Goal: Information Seeking & Learning: Compare options

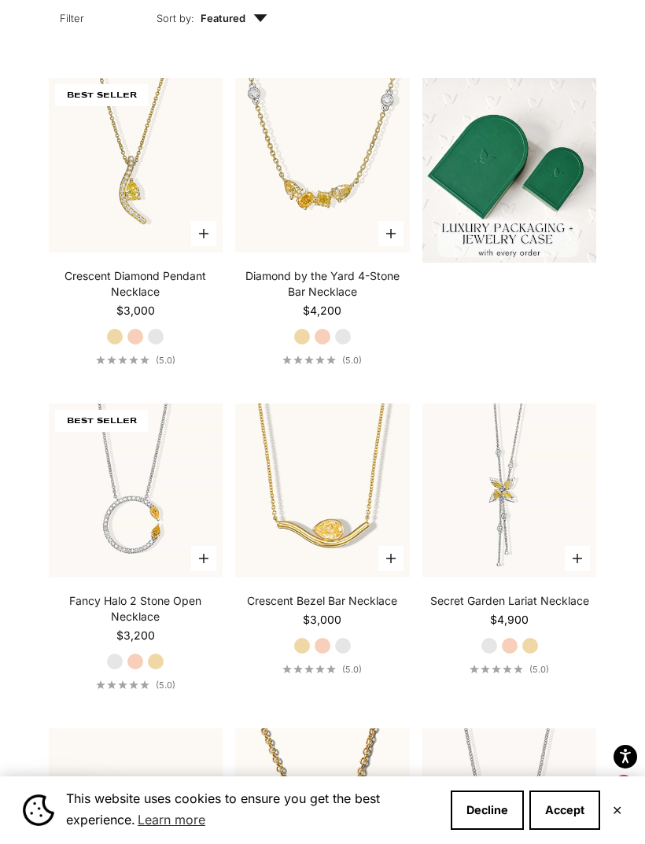
scroll to position [540, 0]
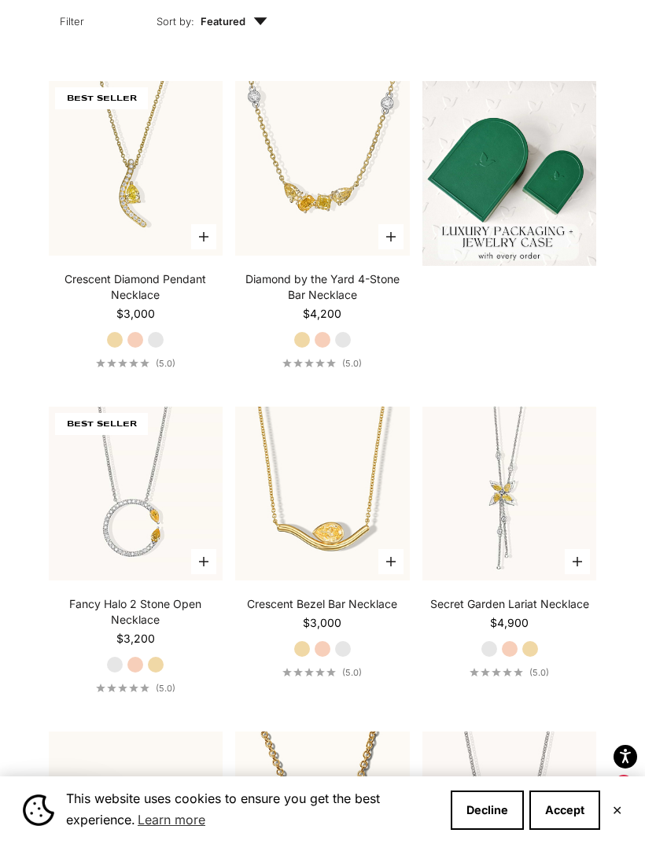
click at [359, 219] on video "#YellowGold\a#RoseGold\a#WhiteGold" at bounding box center [323, 168] width 192 height 192
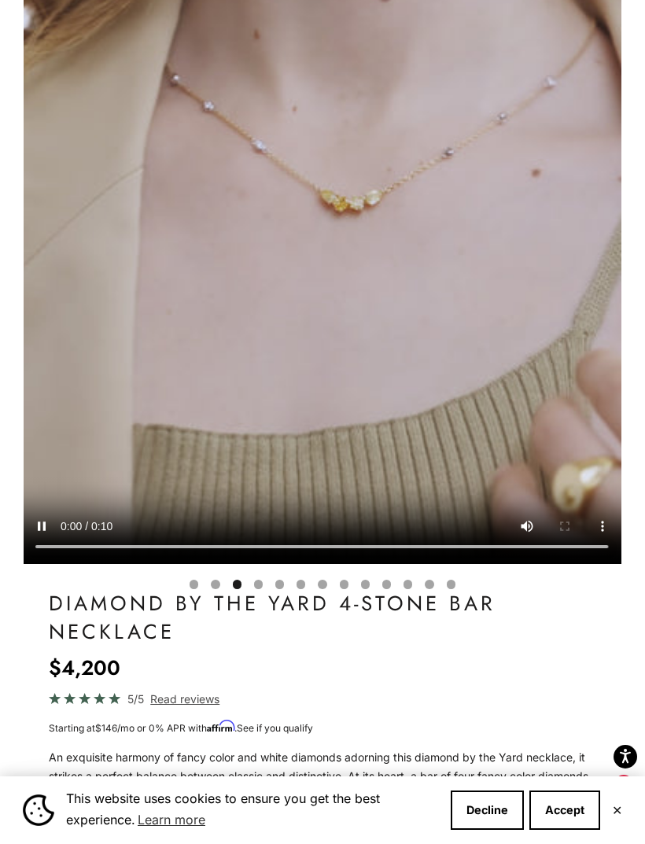
scroll to position [0, 1235]
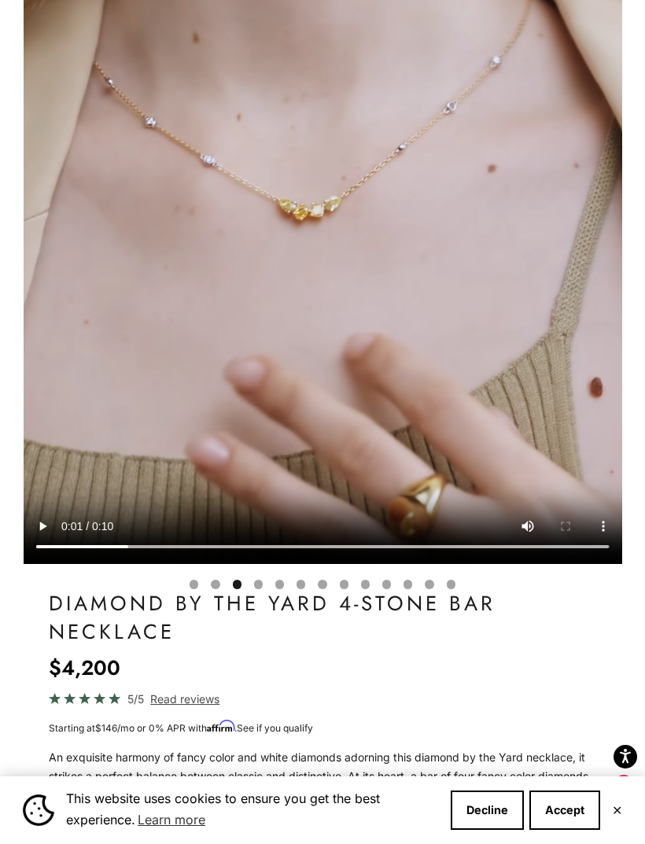
click at [320, 195] on video "#YellowGold\a#RoseGold\a#WhiteGold" at bounding box center [323, 193] width 599 height 741
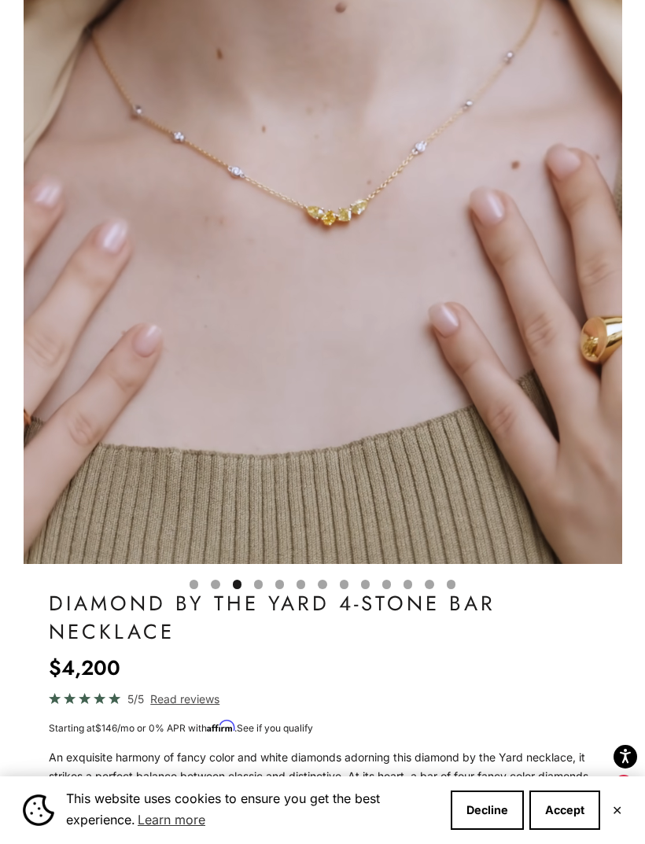
click at [540, 433] on video "#YellowGold\a#RoseGold\a#WhiteGold" at bounding box center [323, 193] width 599 height 741
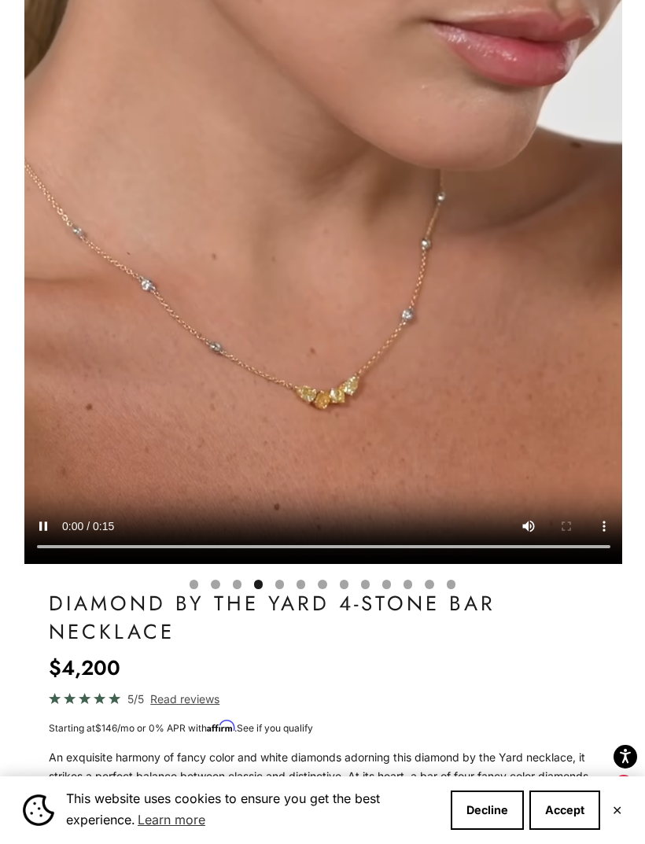
scroll to position [0, 1852]
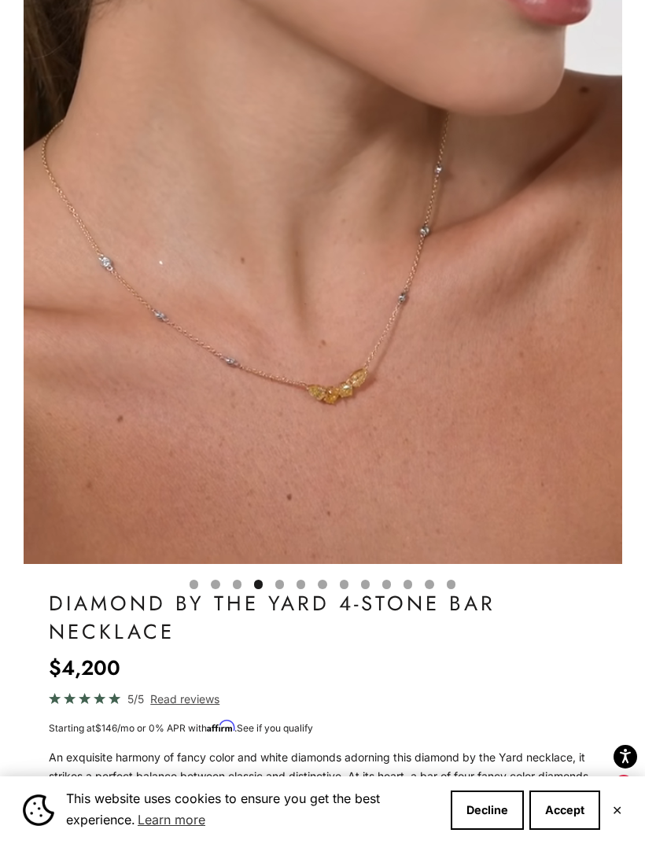
click at [529, 421] on video "#YellowGold\a#RoseGold\a#WhiteGold" at bounding box center [323, 193] width 599 height 741
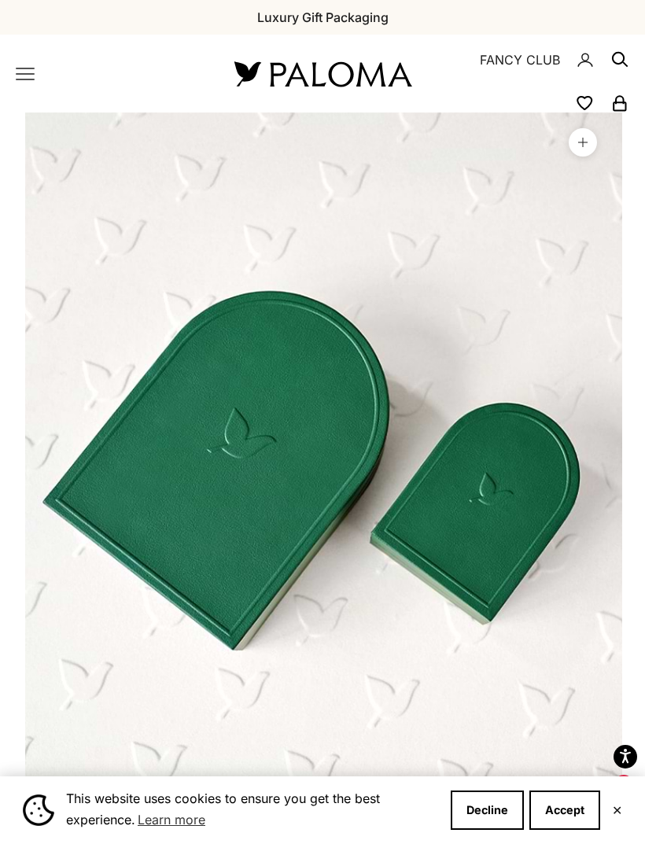
scroll to position [0, 6174]
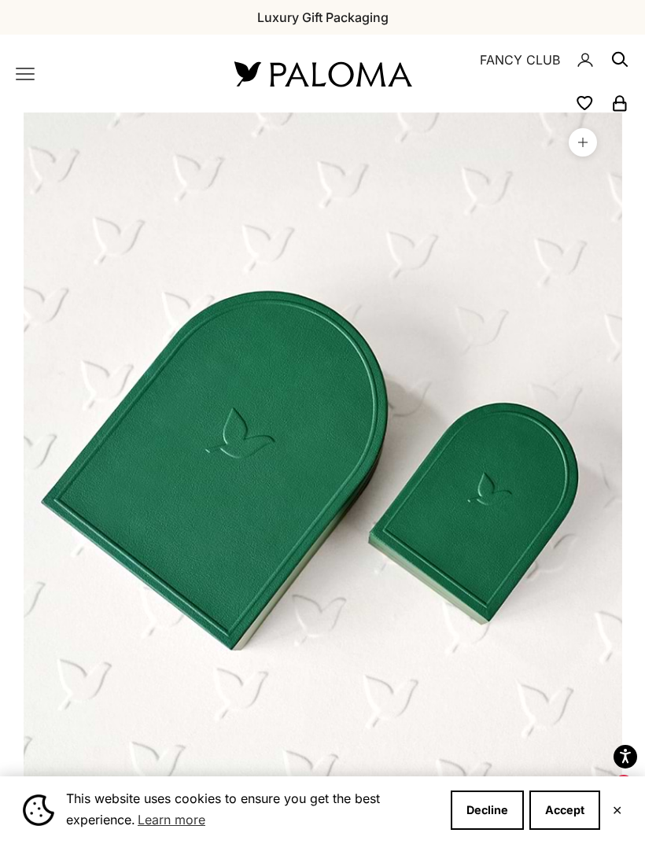
click at [20, 92] on x-header "Paloma Diamonds Open navigation menu Open search NEW ARRIVALS By Category Categ…" at bounding box center [322, 74] width 645 height 78
click at [34, 72] on icon "Primary navigation" at bounding box center [25, 73] width 19 height 19
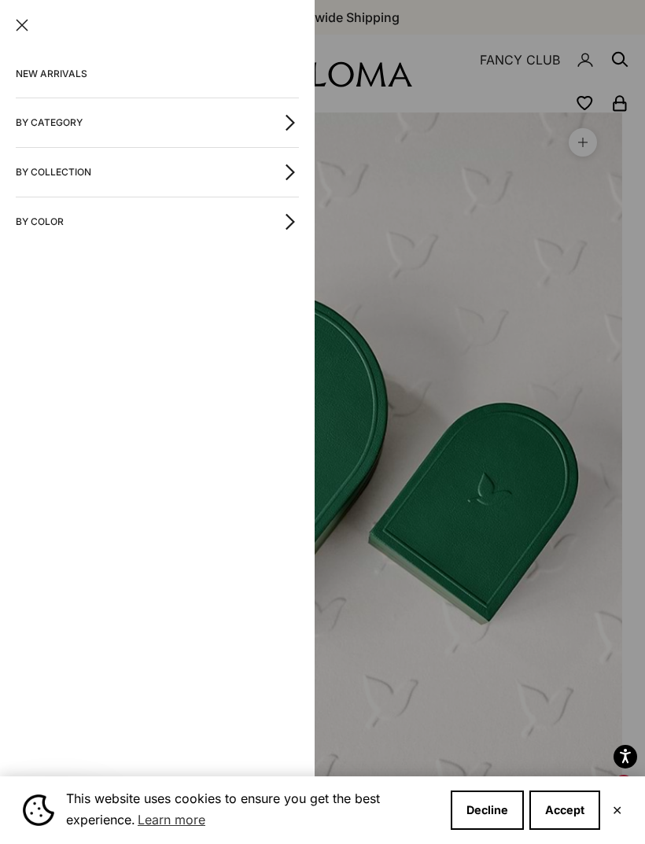
click at [280, 228] on button "By Color" at bounding box center [157, 221] width 283 height 49
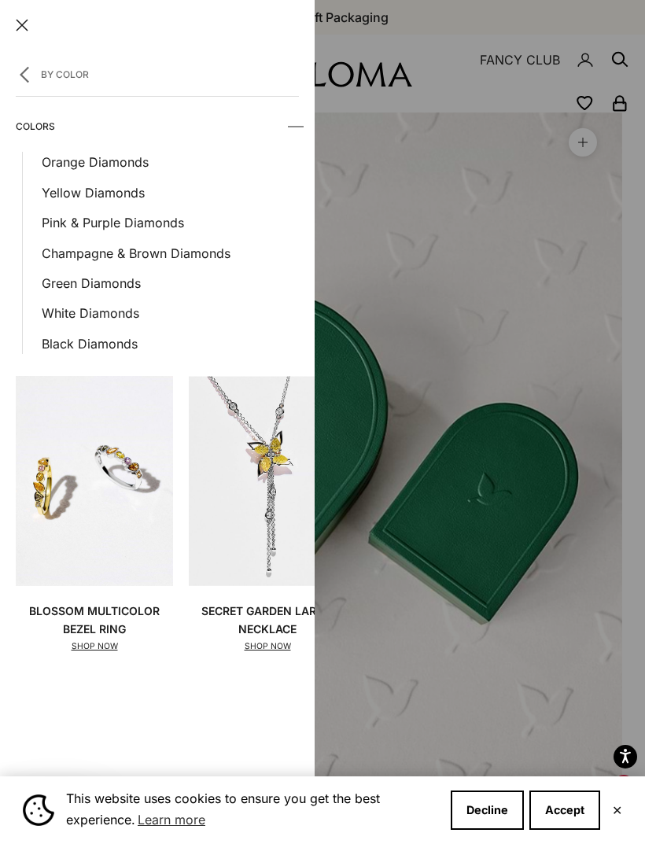
click at [116, 201] on link "Yellow Diamonds" at bounding box center [170, 192] width 257 height 20
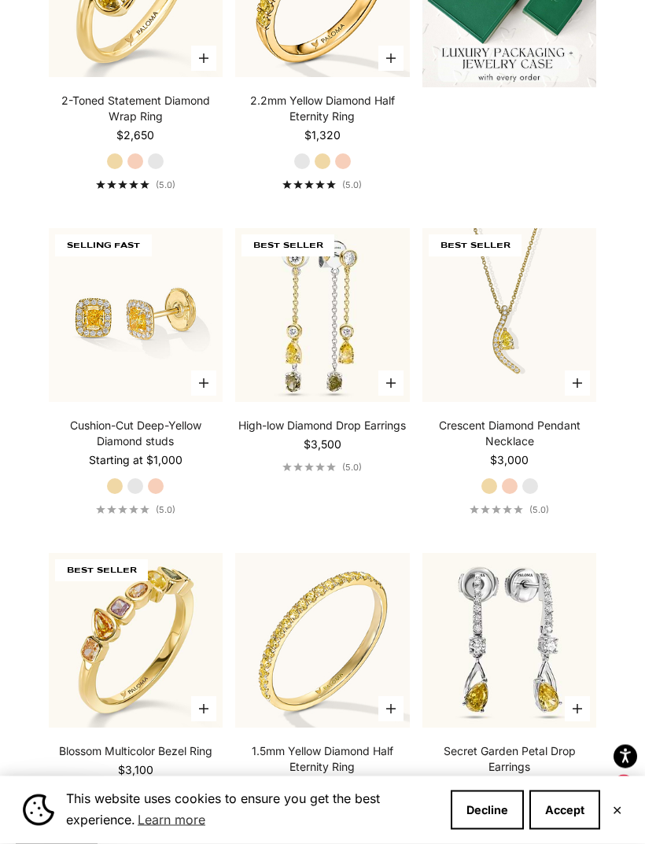
scroll to position [719, 0]
click at [153, 378] on img at bounding box center [135, 315] width 192 height 192
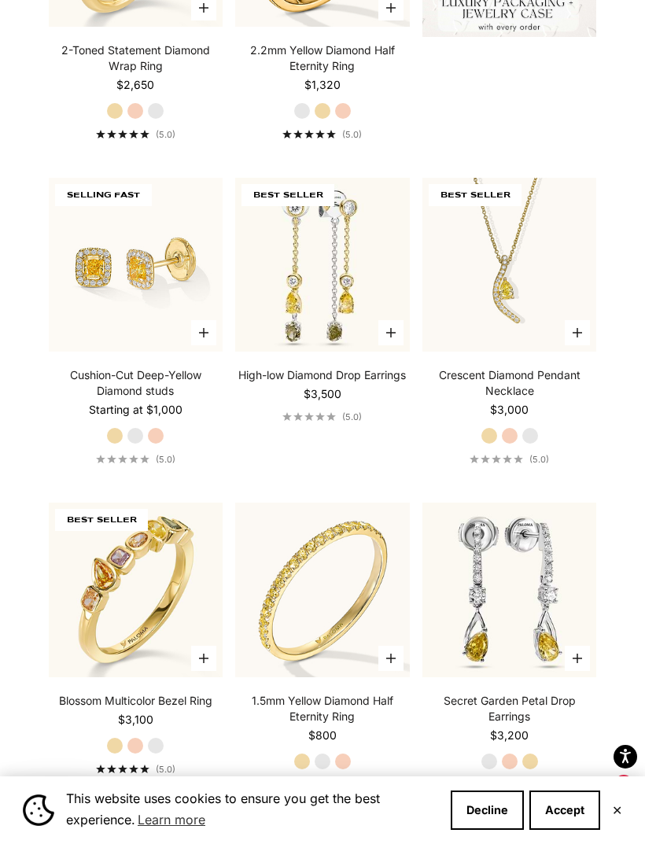
click at [348, 356] on img at bounding box center [323, 264] width 192 height 192
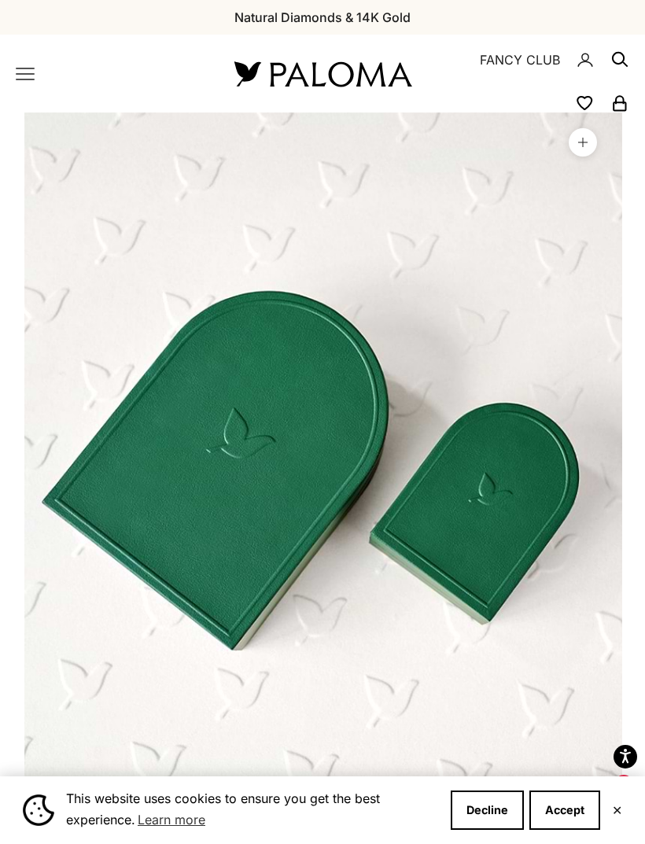
scroll to position [0, 3704]
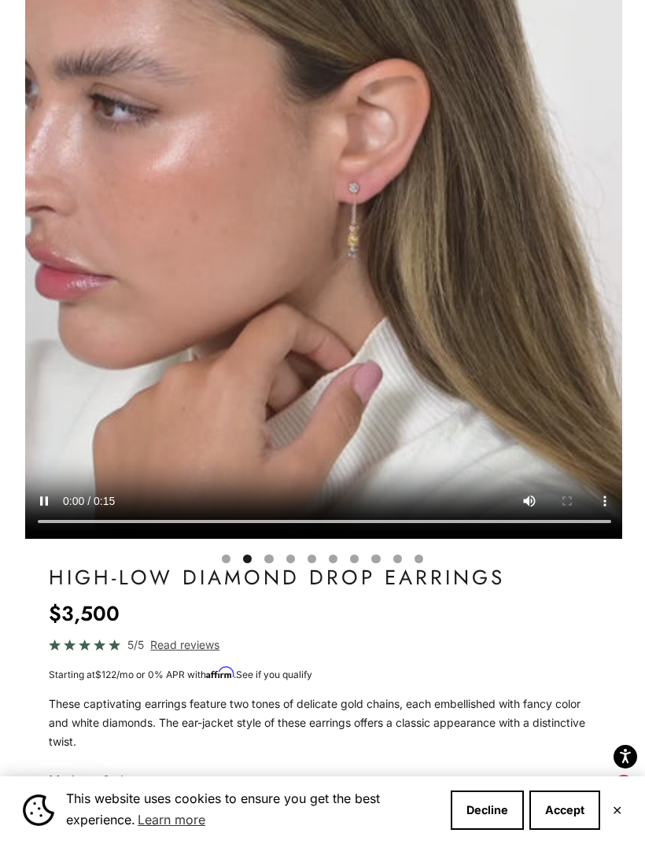
scroll to position [0, 617]
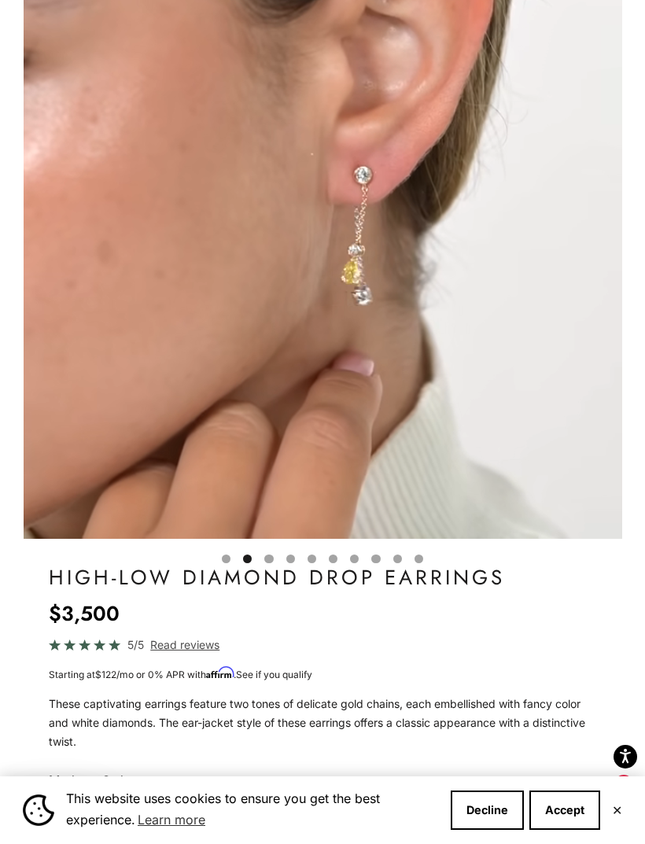
click at [402, 334] on video "High-low Diamond Drop Earrings" at bounding box center [323, 168] width 599 height 741
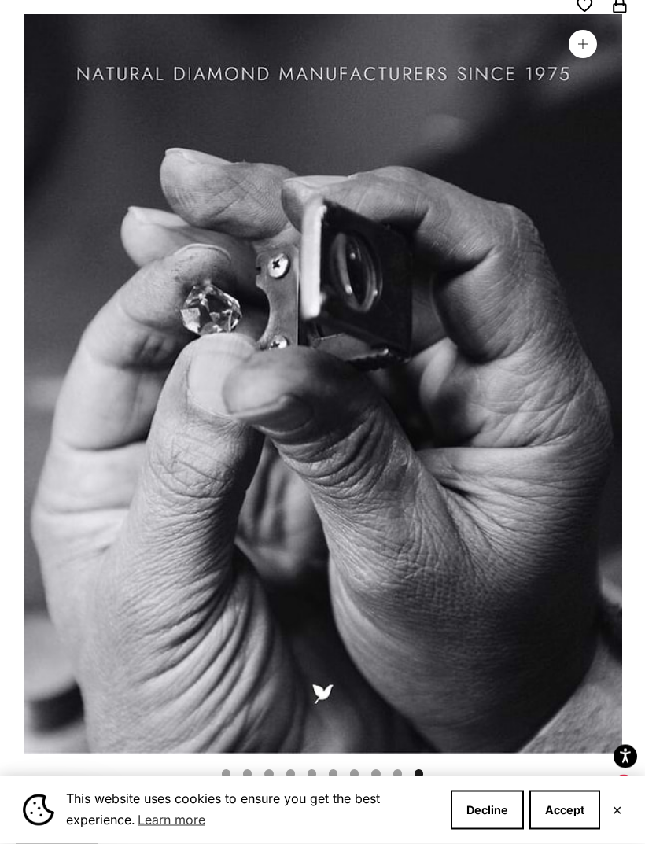
scroll to position [0, 0]
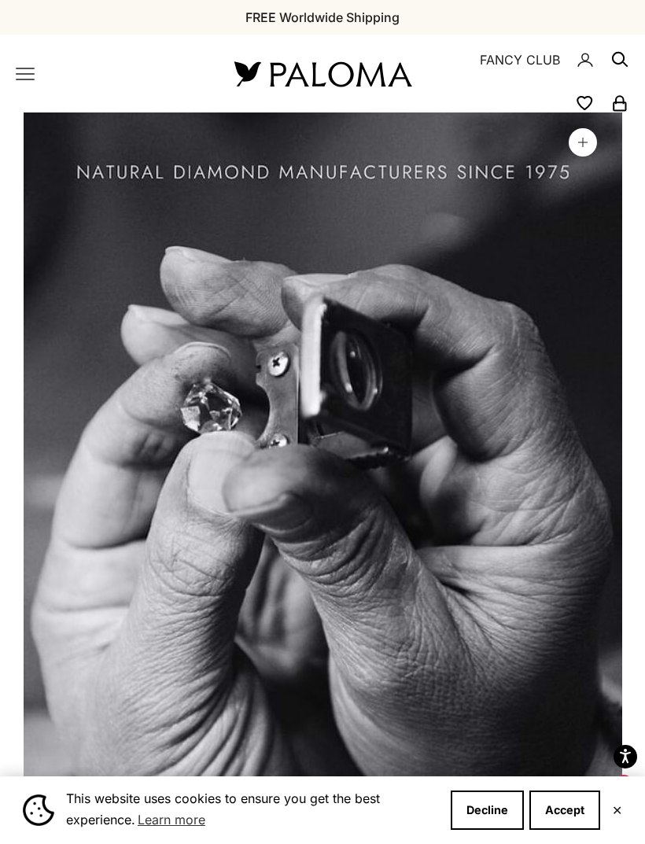
click at [24, 76] on icon "Primary navigation" at bounding box center [25, 73] width 19 height 19
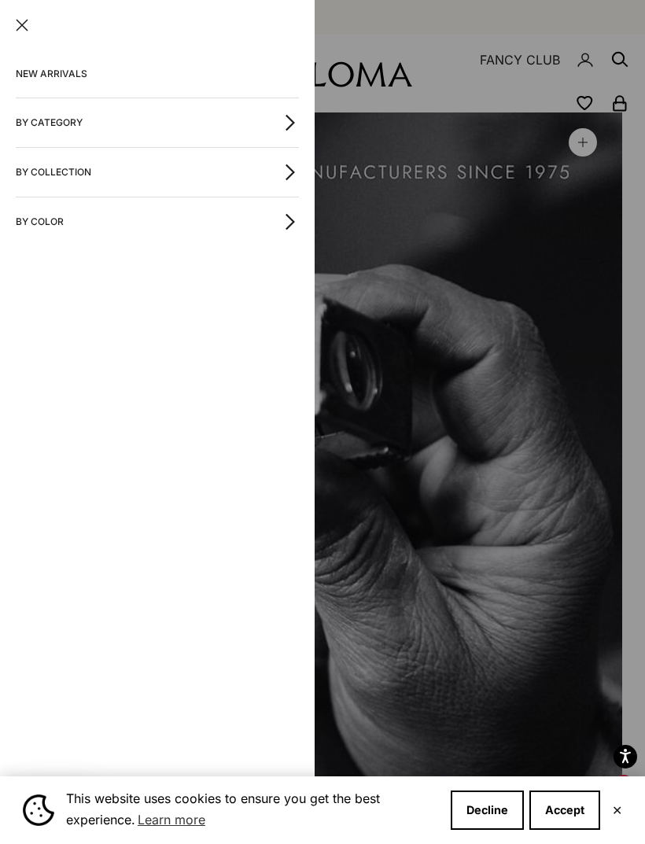
click at [82, 72] on link "NEW ARRIVALS" at bounding box center [157, 73] width 283 height 47
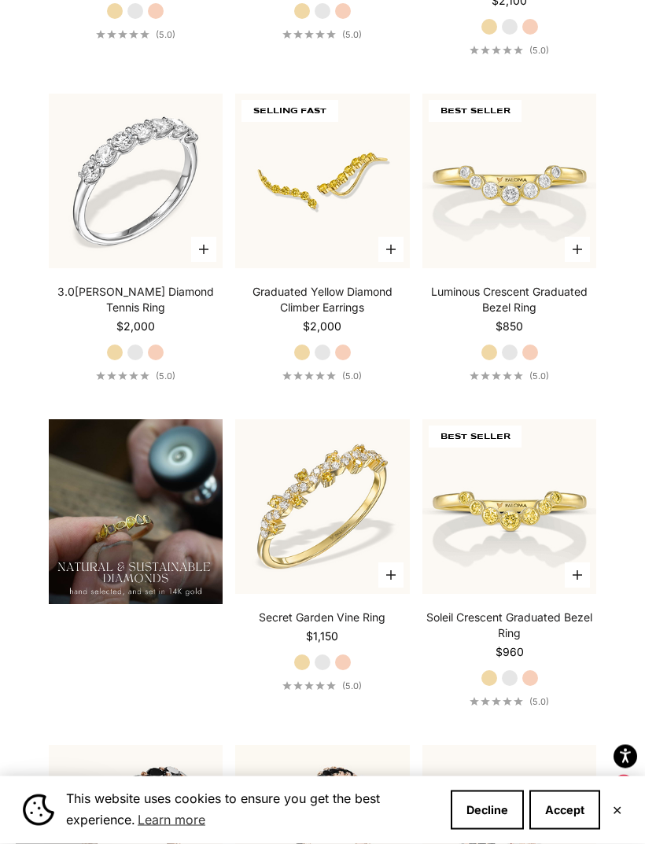
scroll to position [1162, 0]
click at [366, 222] on img at bounding box center [323, 181] width 192 height 192
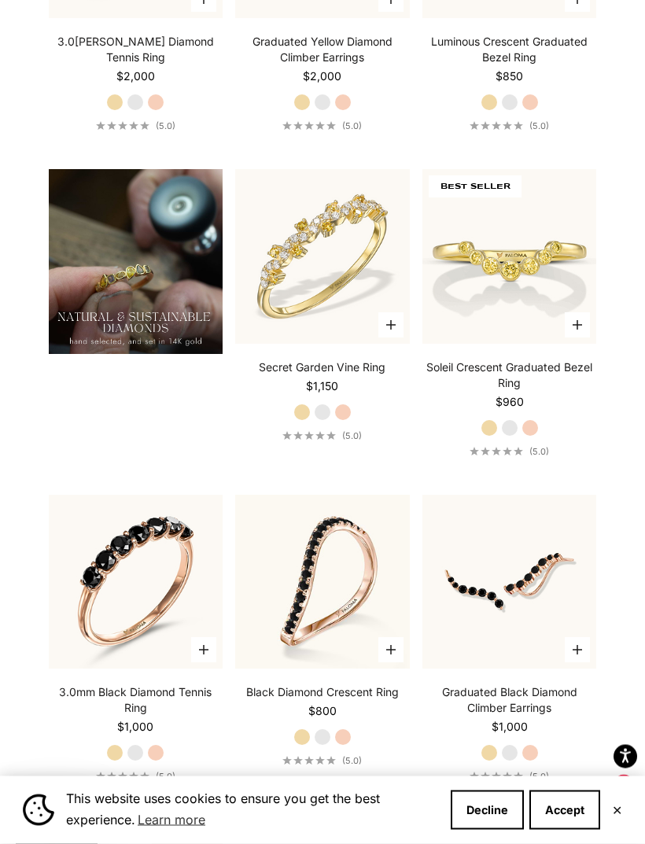
scroll to position [1431, 0]
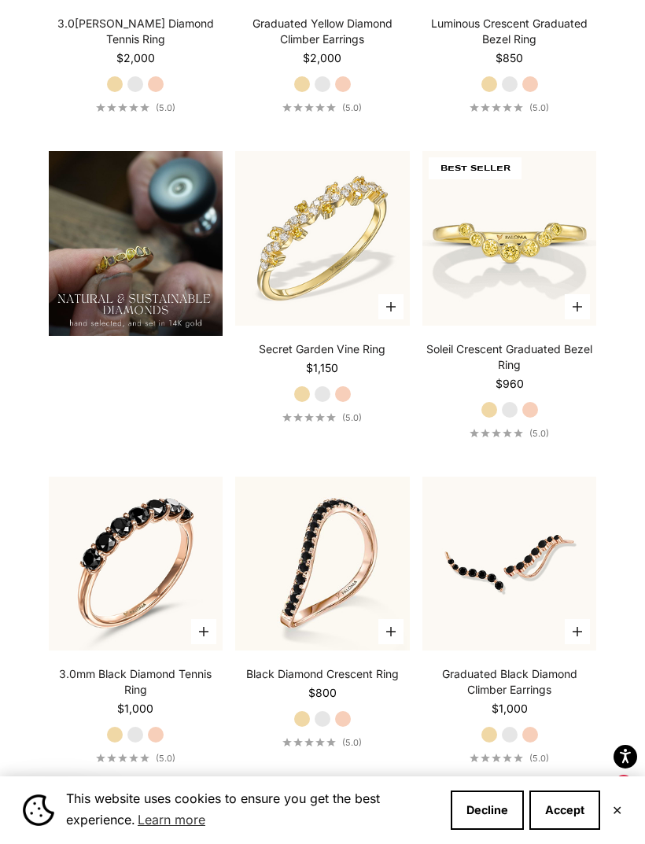
click at [341, 311] on img at bounding box center [323, 238] width 192 height 192
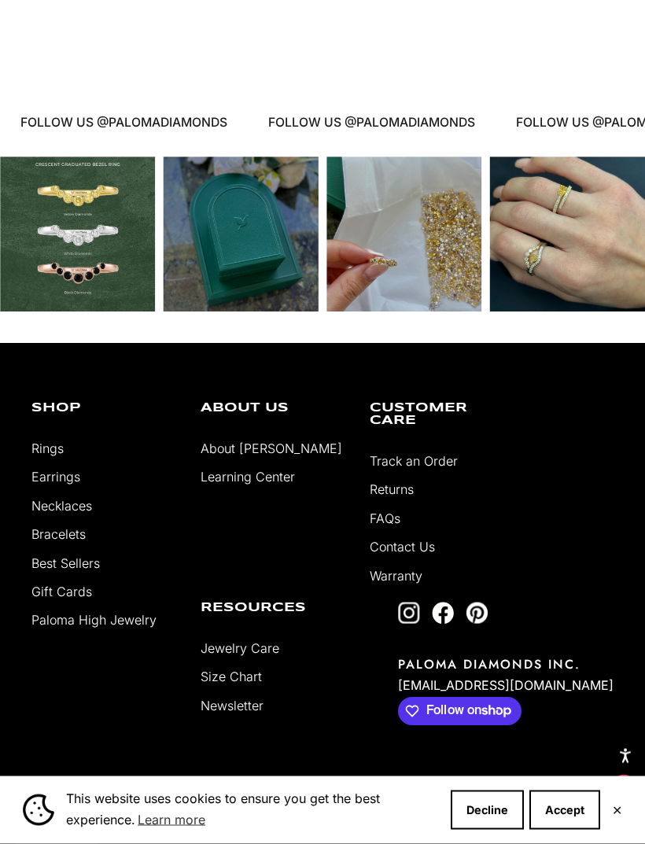
scroll to position [3538, 0]
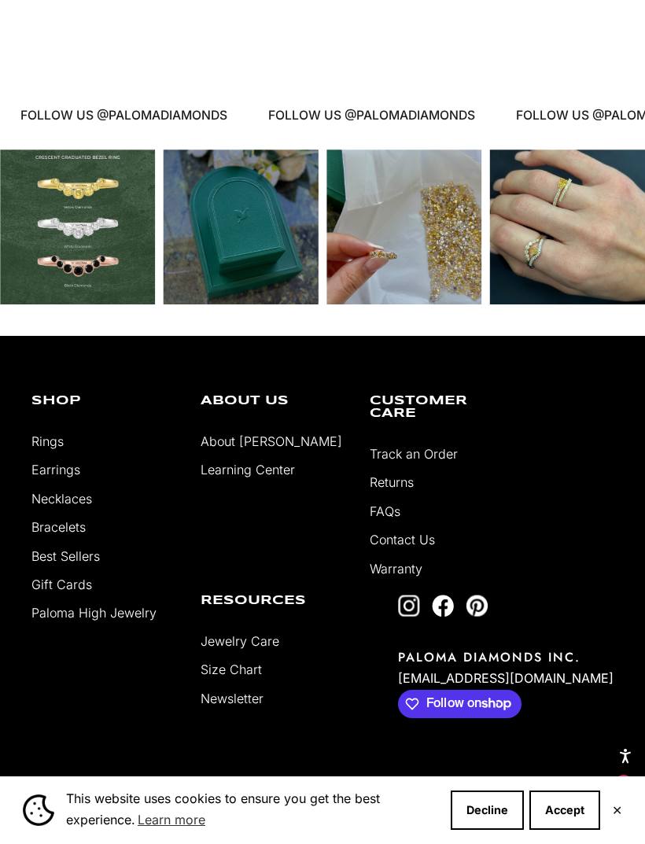
click at [571, 268] on div "Instagram post opens in a popup" at bounding box center [567, 226] width 155 height 155
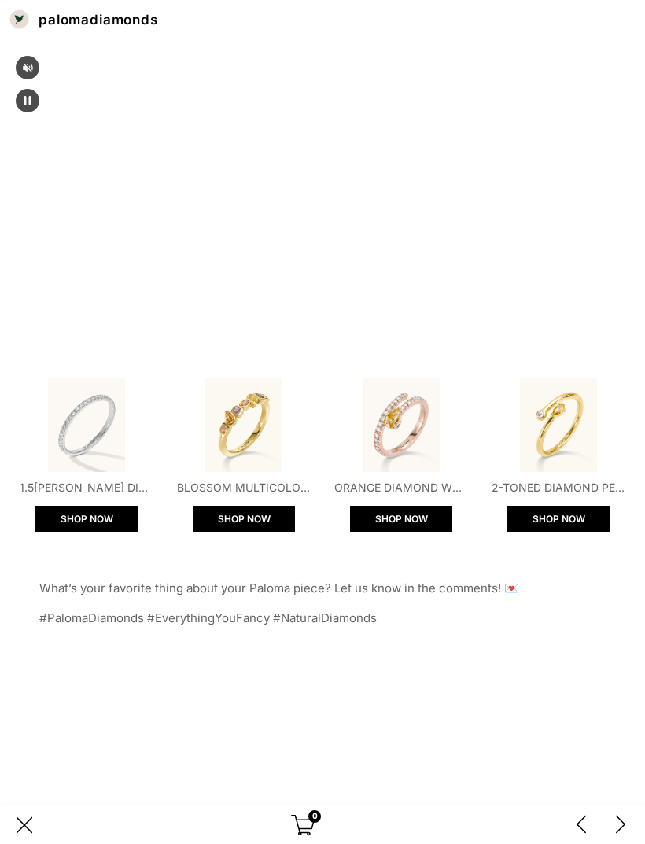
scroll to position [0, 0]
click at [164, 10] on div "palomadiamonds" at bounding box center [322, 19] width 645 height 39
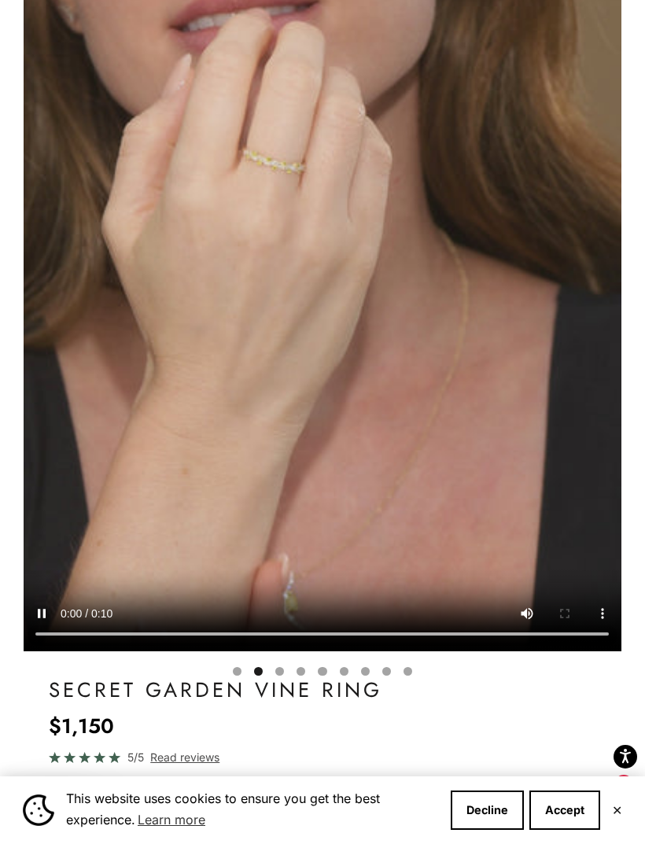
scroll to position [0, 617]
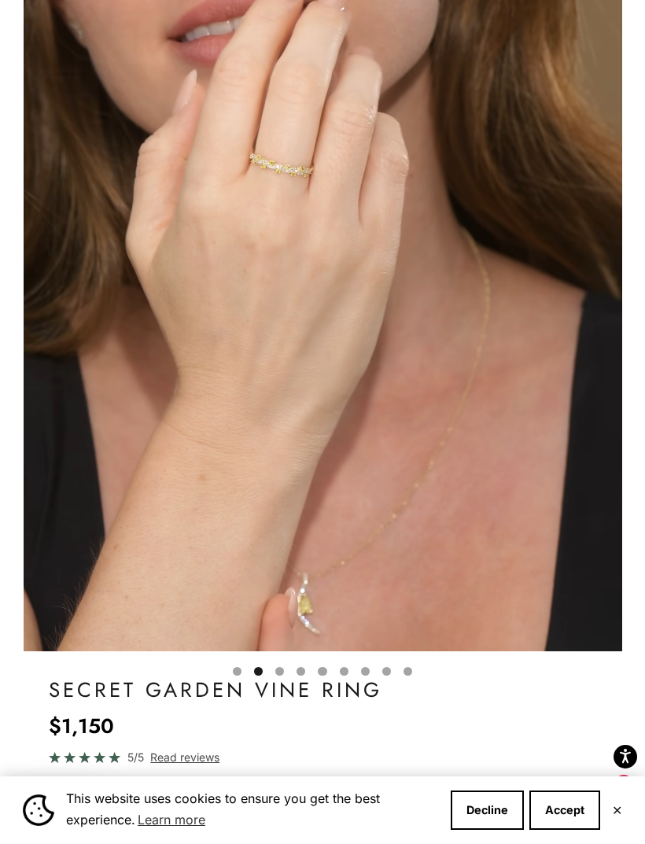
click at [472, 432] on video "#YellowGold\a#WhiteGold\a#RoseGold" at bounding box center [323, 280] width 599 height 741
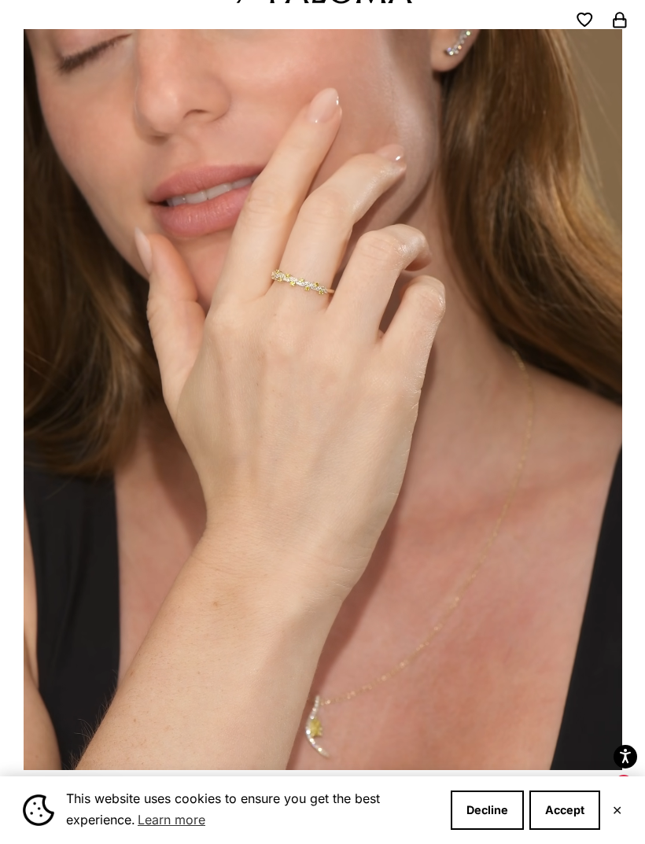
scroll to position [0, 0]
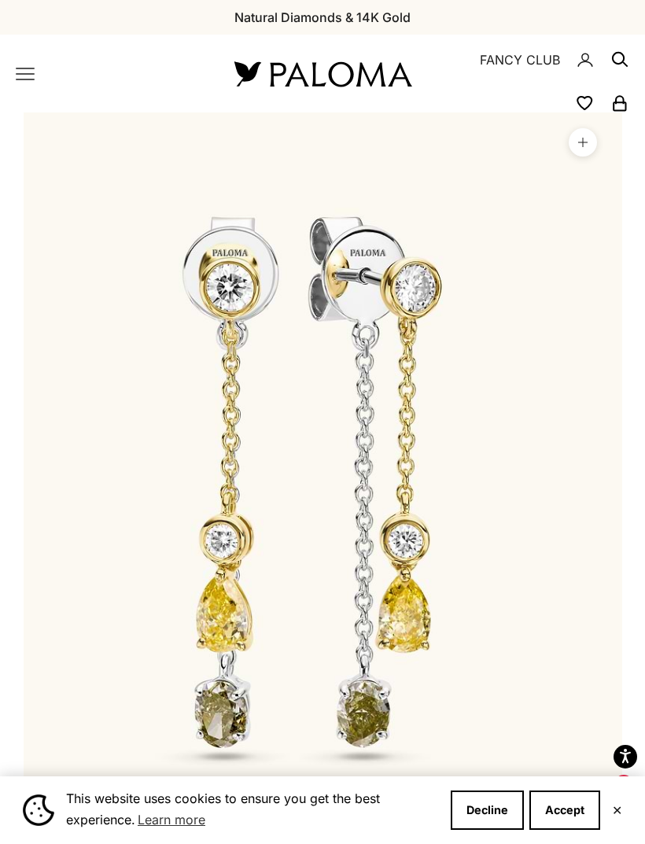
scroll to position [0, 49]
click at [31, 77] on icon "Primary navigation" at bounding box center [25, 73] width 19 height 19
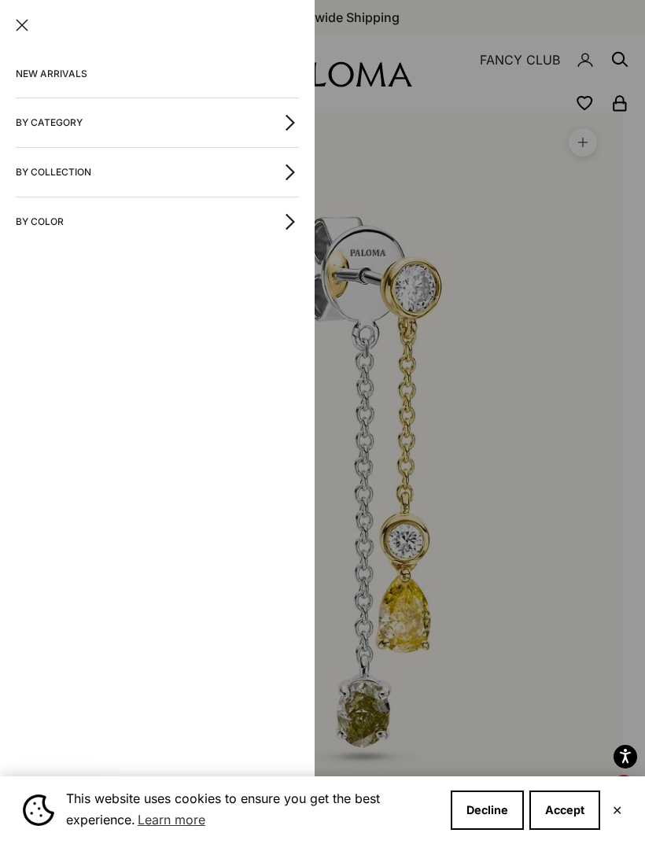
click at [289, 133] on button "By Category" at bounding box center [157, 122] width 283 height 49
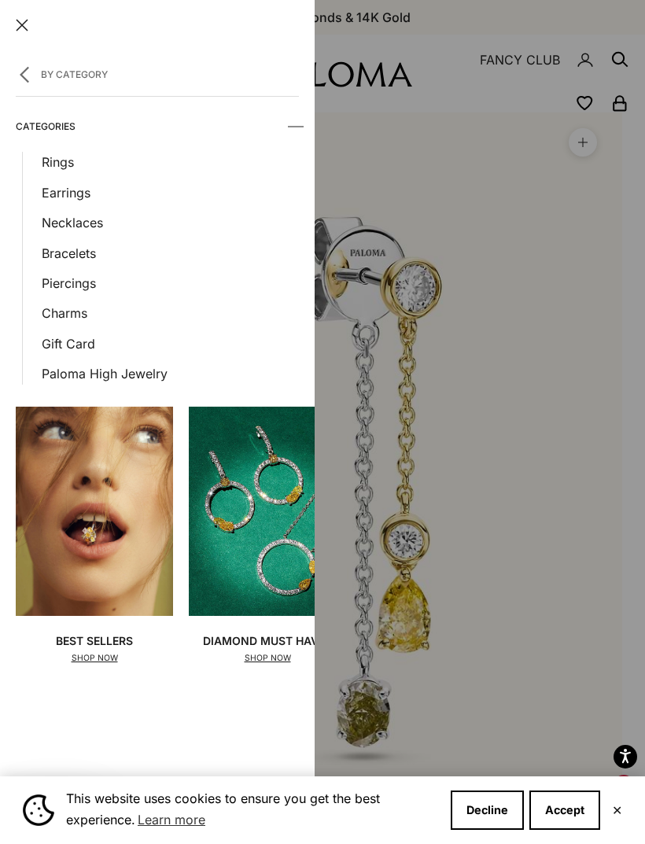
click at [86, 198] on link "Earrings" at bounding box center [170, 192] width 257 height 20
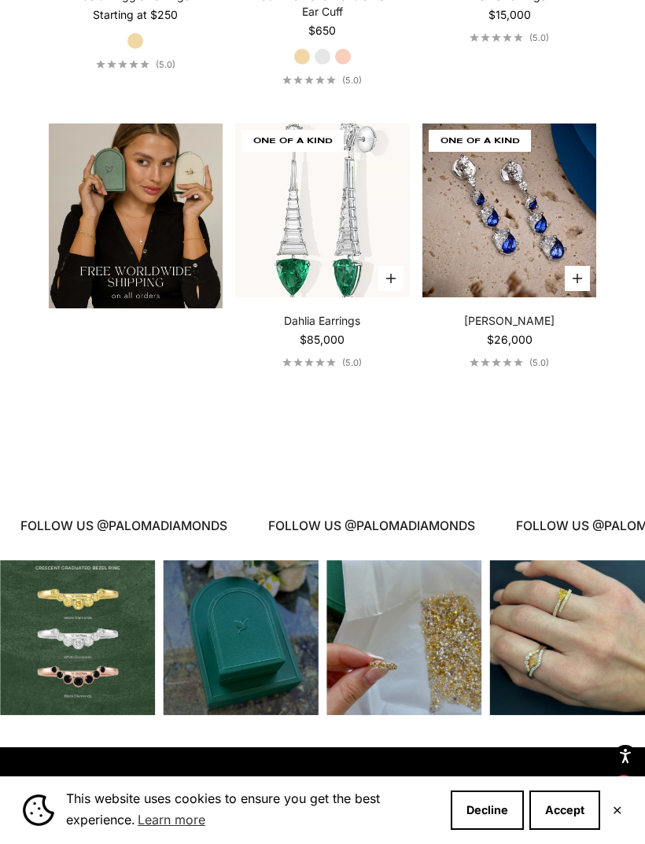
scroll to position [3425, 0]
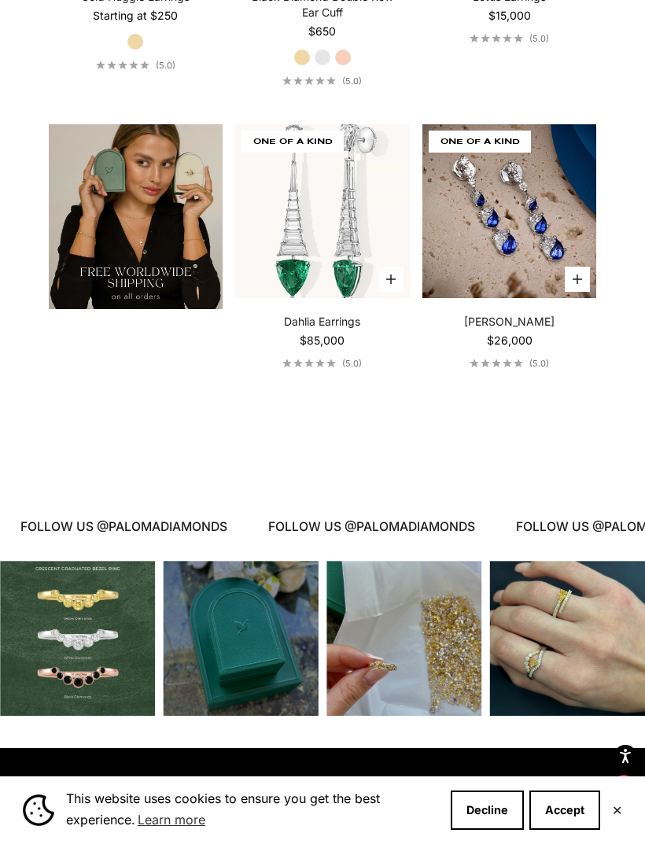
click at [549, 257] on img at bounding box center [510, 212] width 192 height 192
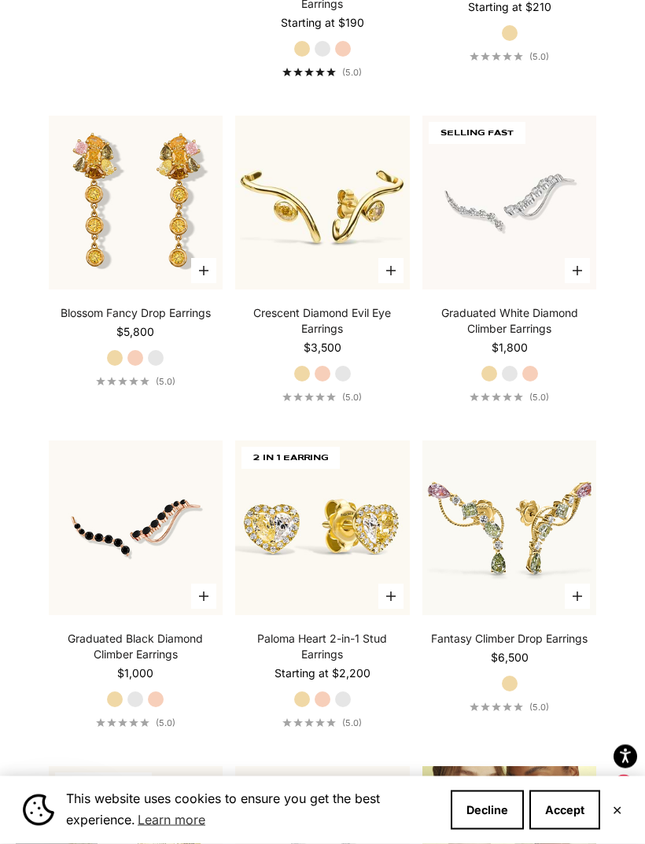
scroll to position [1807, 0]
click at [160, 241] on img at bounding box center [135, 202] width 192 height 192
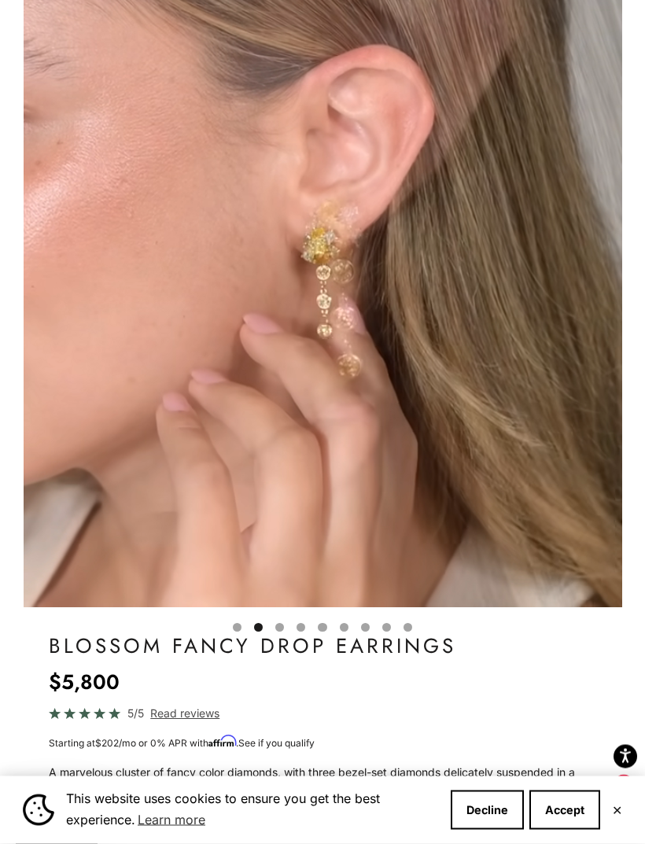
scroll to position [246, 0]
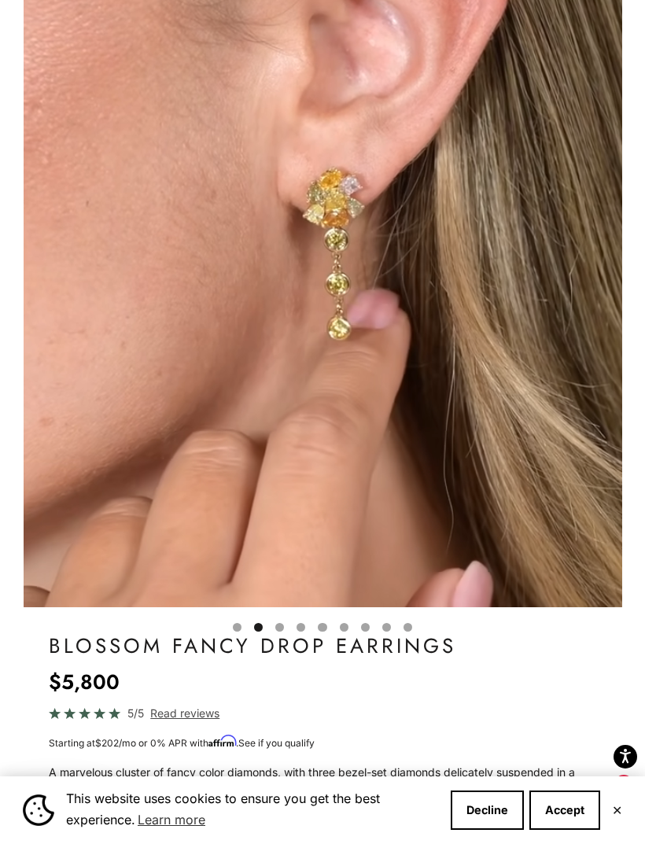
click at [464, 411] on video "#YellowGold\a#RoseGold\a#WhiteGold" at bounding box center [323, 236] width 599 height 741
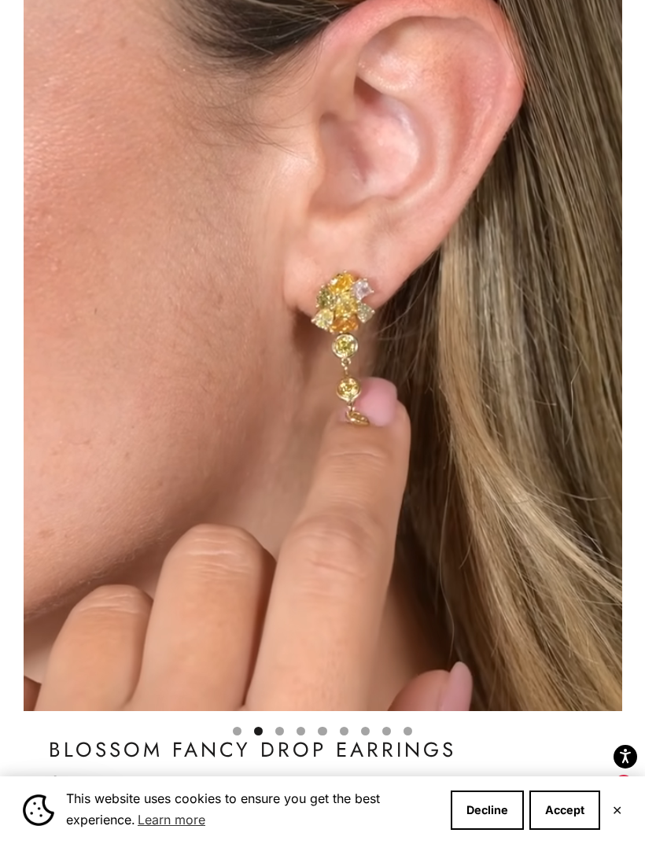
scroll to position [0, 0]
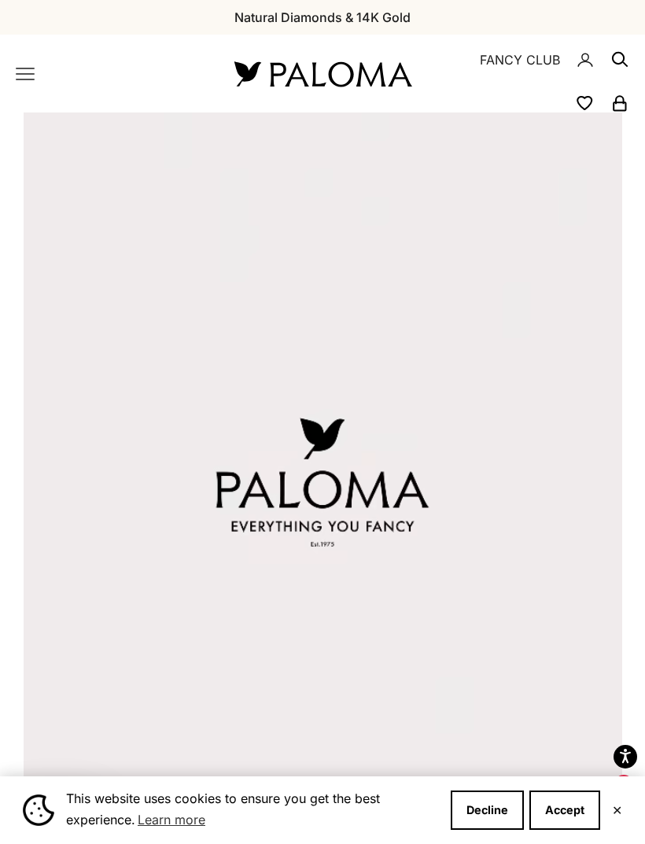
click at [33, 73] on icon "Primary navigation" at bounding box center [25, 73] width 17 height 11
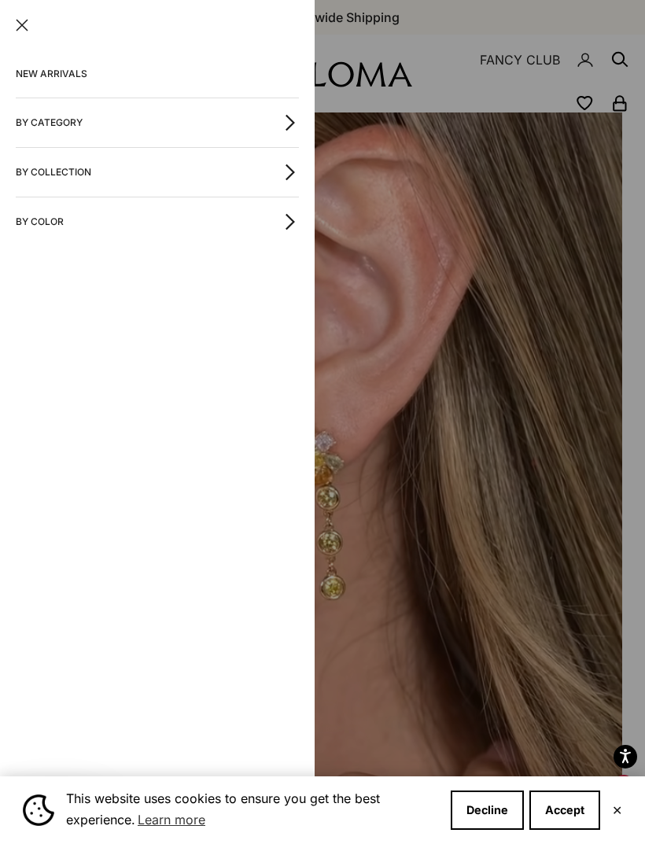
click at [79, 73] on link "NEW ARRIVALS" at bounding box center [157, 73] width 283 height 47
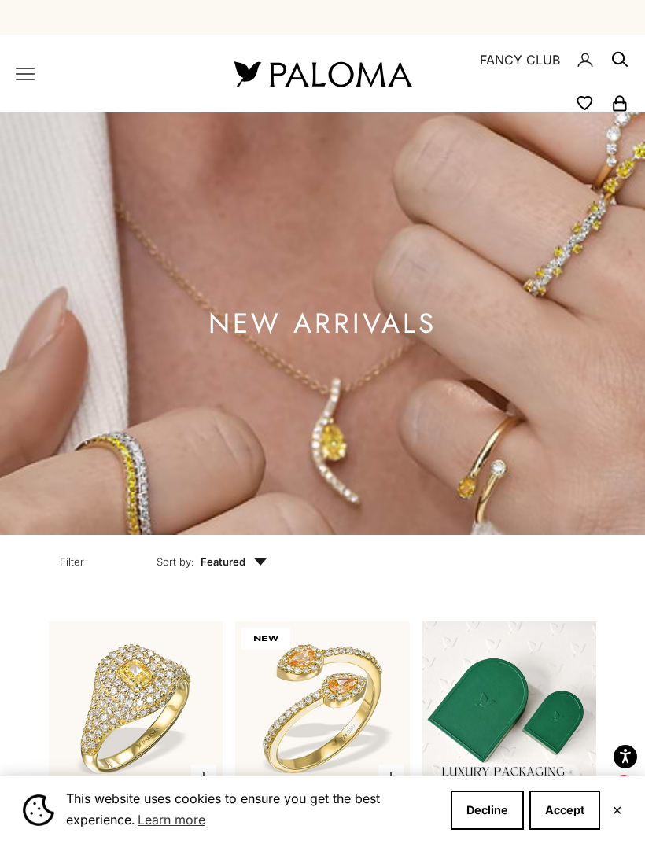
click at [28, 83] on icon "Primary navigation" at bounding box center [25, 73] width 19 height 19
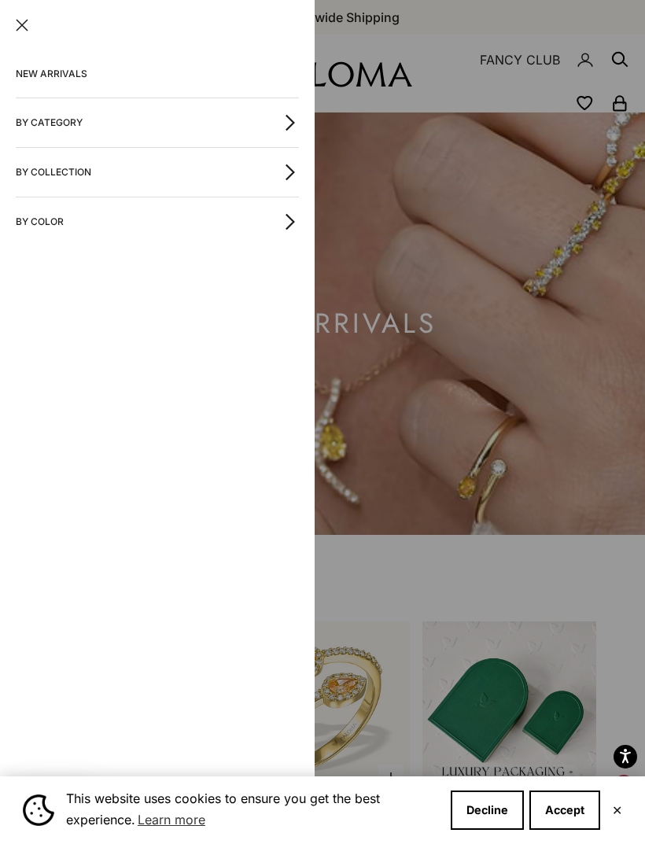
click at [232, 137] on button "By Category" at bounding box center [157, 122] width 283 height 49
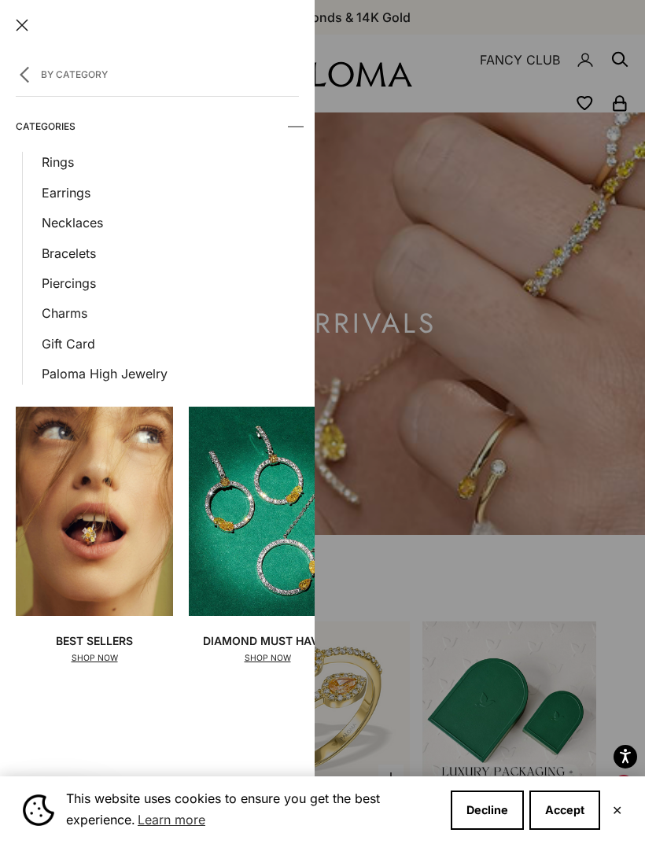
click at [86, 253] on link "Bracelets" at bounding box center [170, 253] width 257 height 20
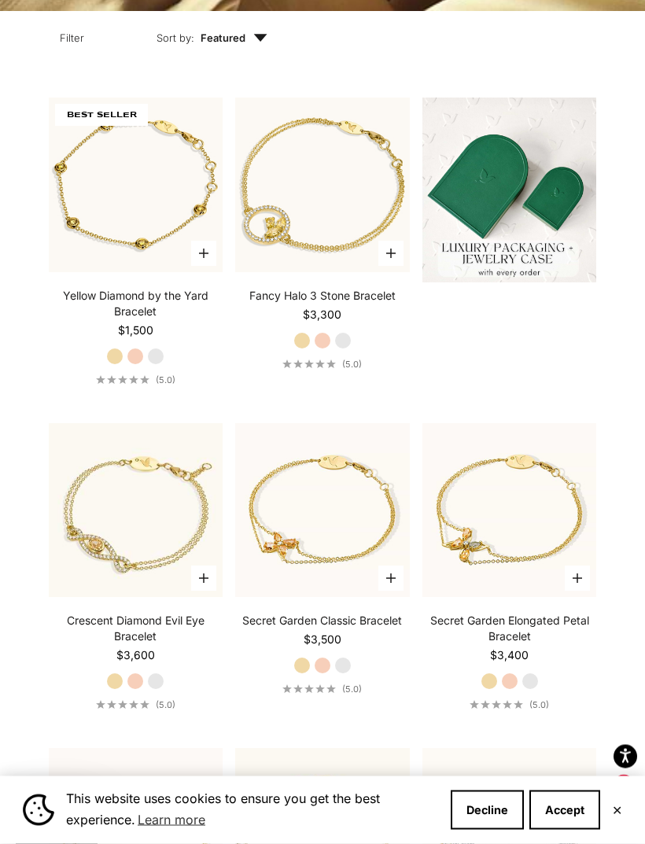
scroll to position [525, 0]
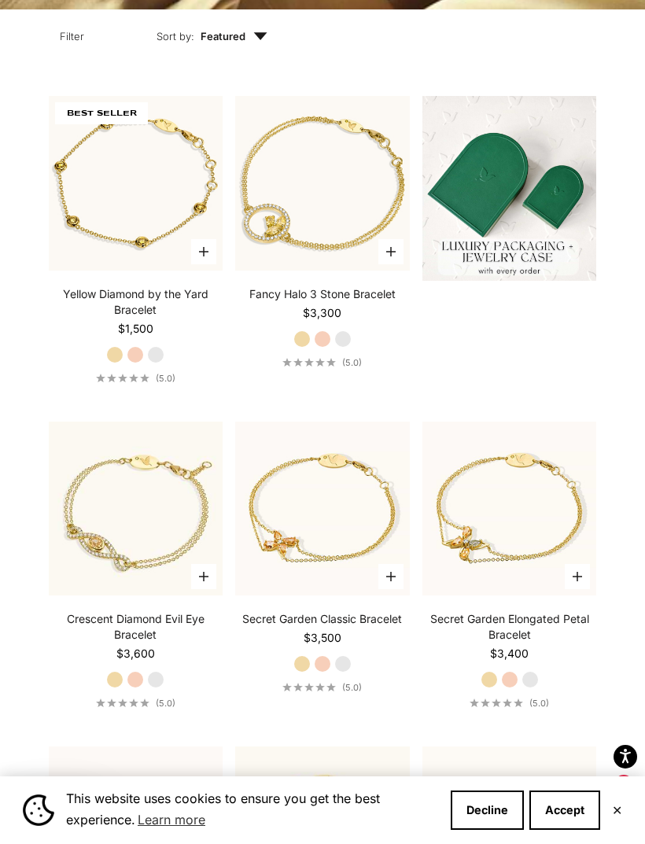
click at [316, 254] on video "#YellowGold\a#RoseGold\a#WhiteGold" at bounding box center [323, 183] width 192 height 192
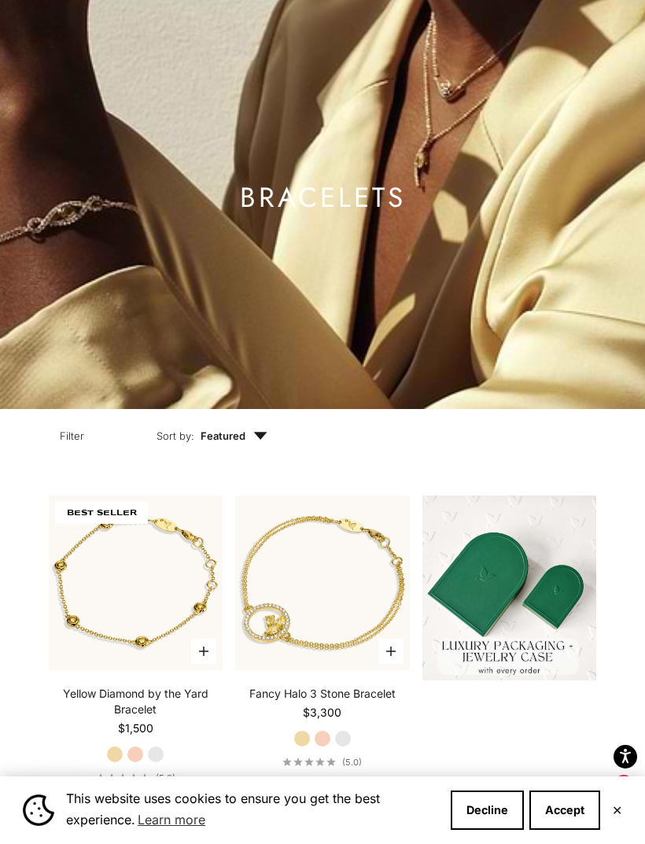
scroll to position [0, 0]
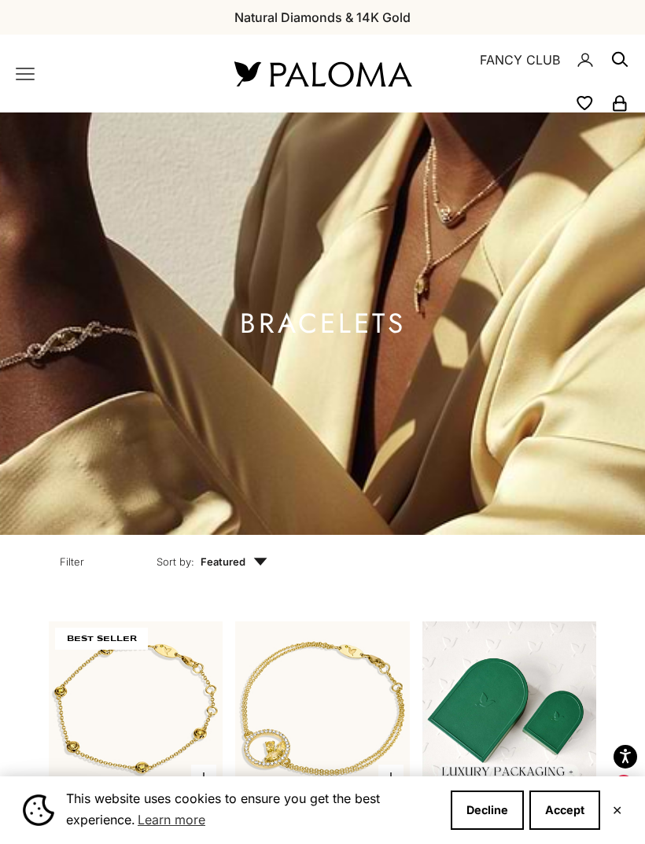
click at [27, 81] on icon "Primary navigation" at bounding box center [25, 73] width 19 height 19
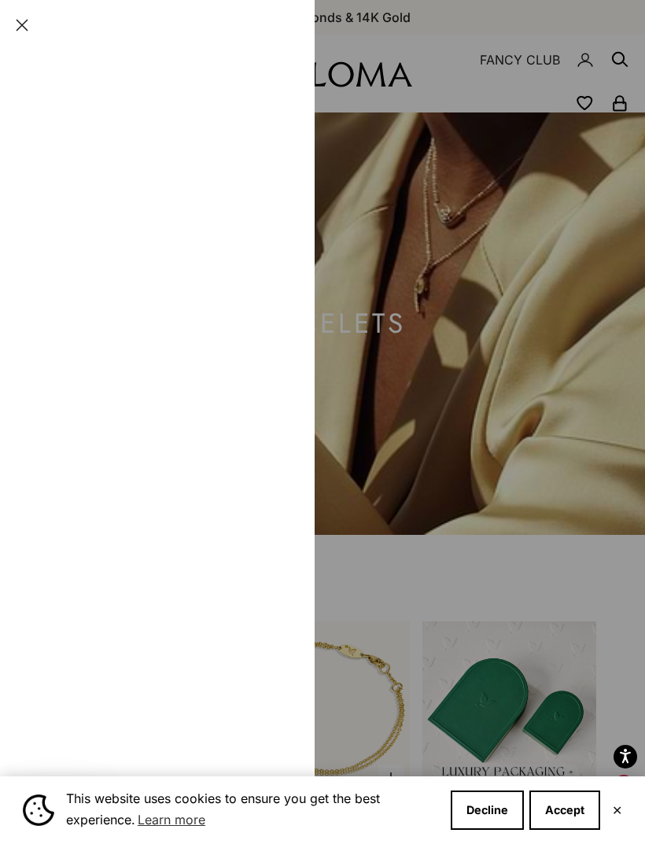
click at [30, 72] on link "NEW ARRIVALS" at bounding box center [157, 73] width 283 height 47
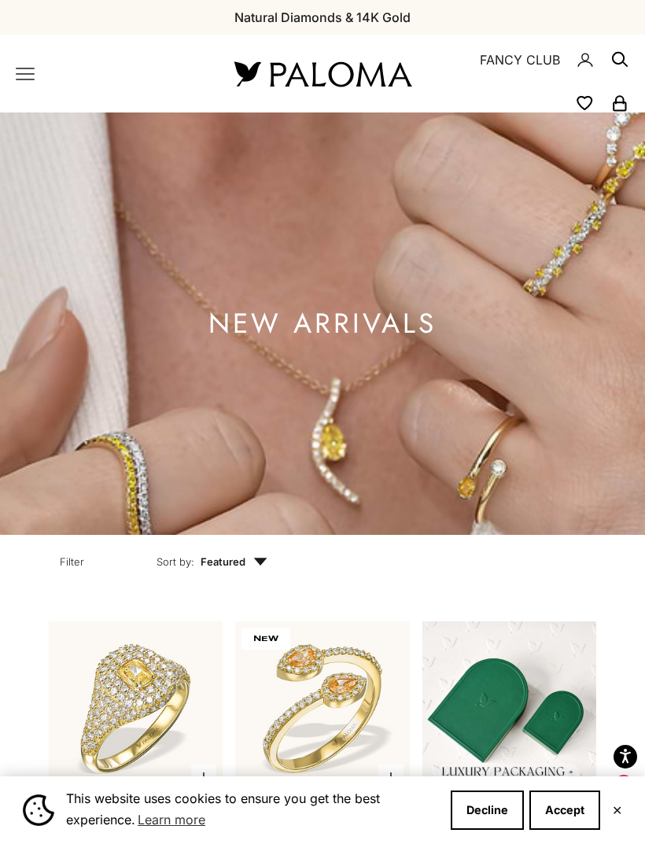
click at [18, 81] on icon "Primary navigation" at bounding box center [25, 73] width 19 height 19
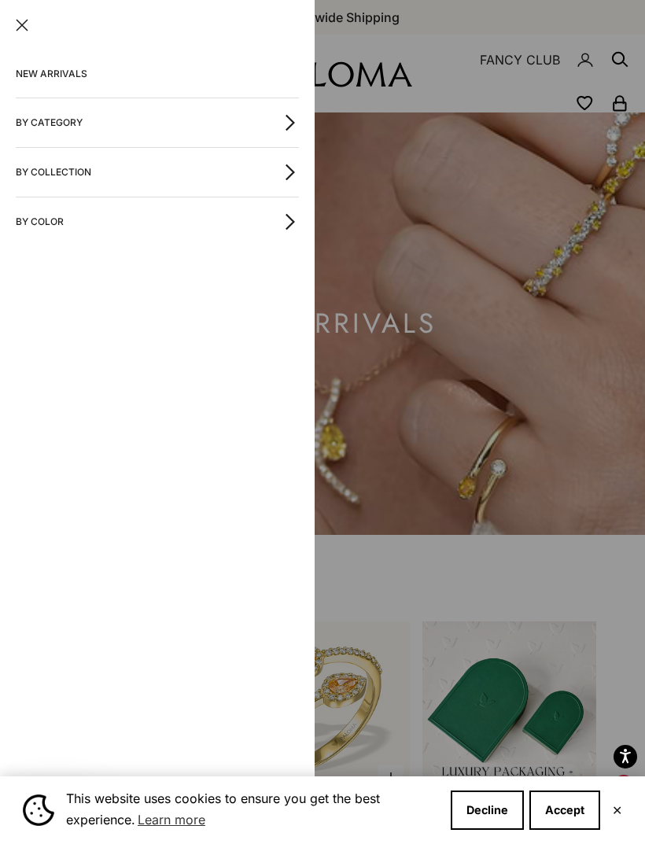
click at [116, 130] on button "By Category" at bounding box center [157, 122] width 283 height 49
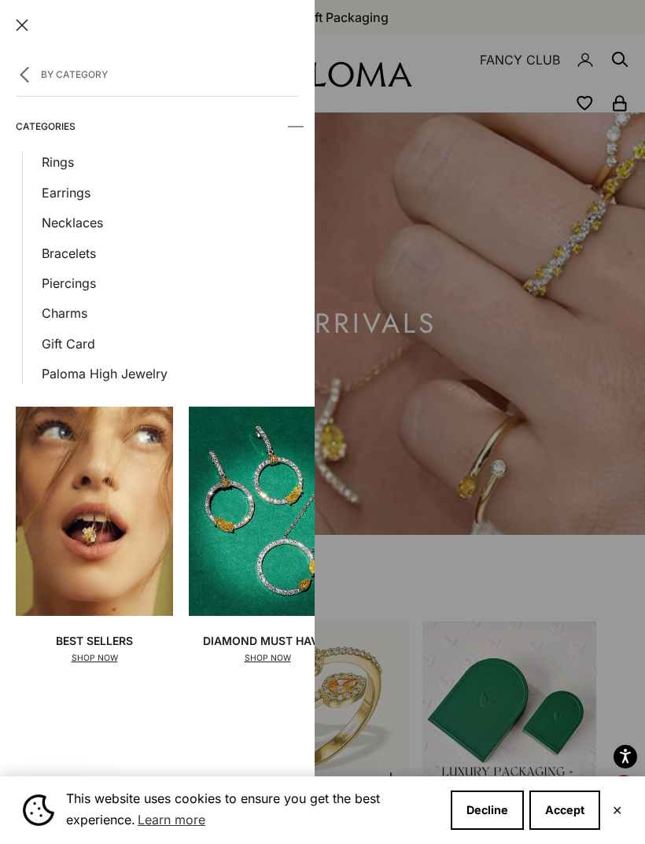
click at [98, 220] on link "Necklaces" at bounding box center [170, 222] width 257 height 20
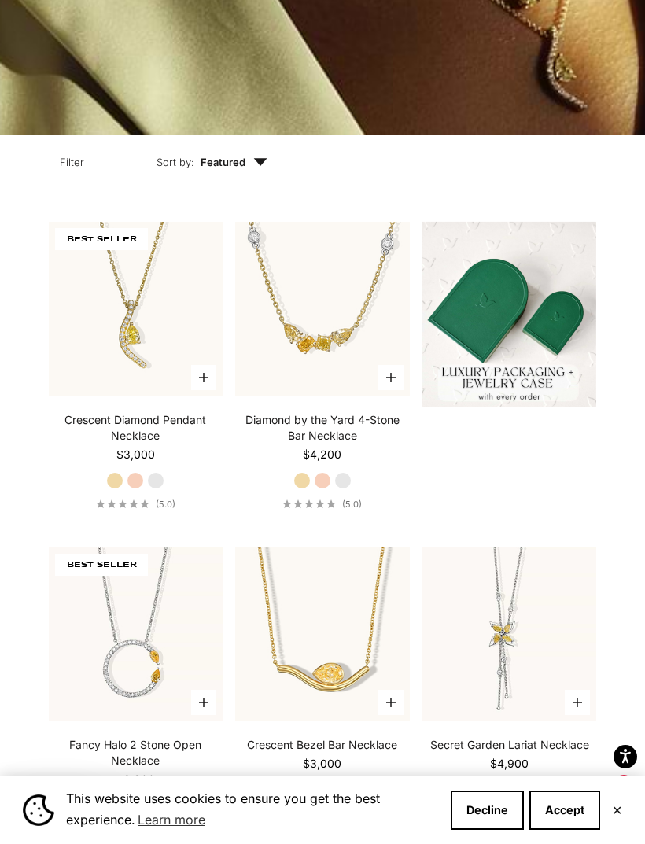
scroll to position [459, 0]
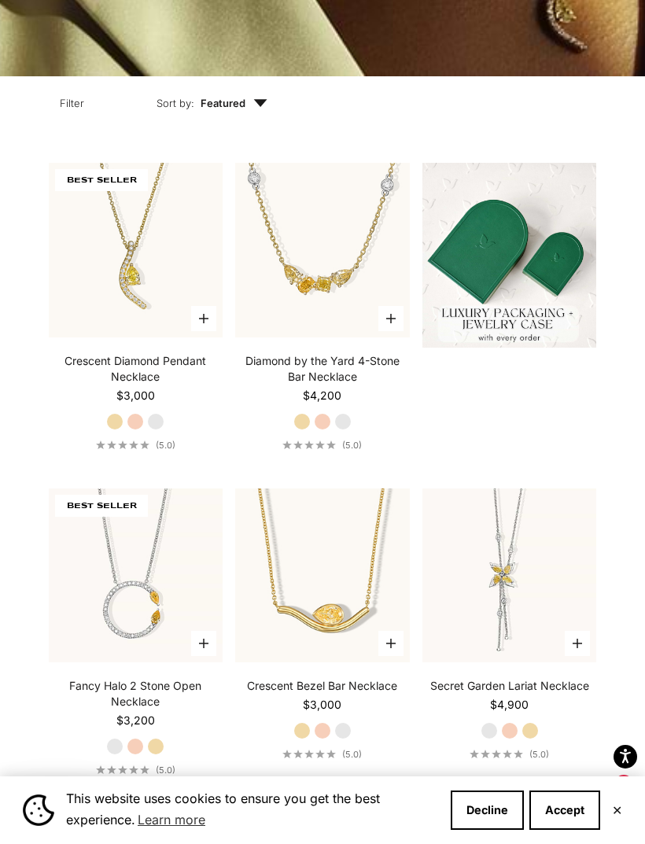
click at [169, 256] on video "#YellowGold\a#RoseGold\a#WhiteGold" at bounding box center [135, 250] width 192 height 192
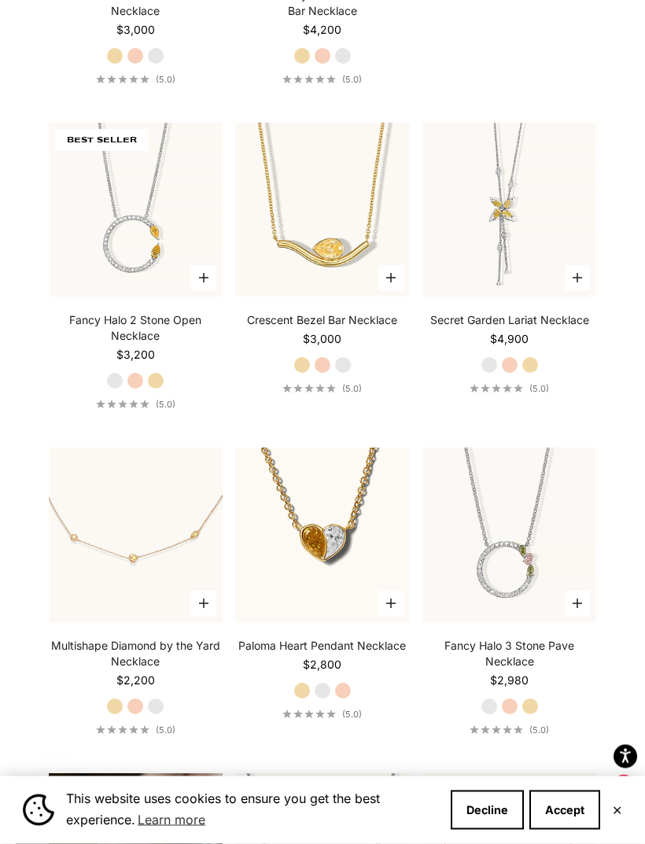
scroll to position [825, 0]
click at [566, 240] on video "#YellowGold\a#RoseGold\a#WhiteGold" at bounding box center [510, 208] width 192 height 192
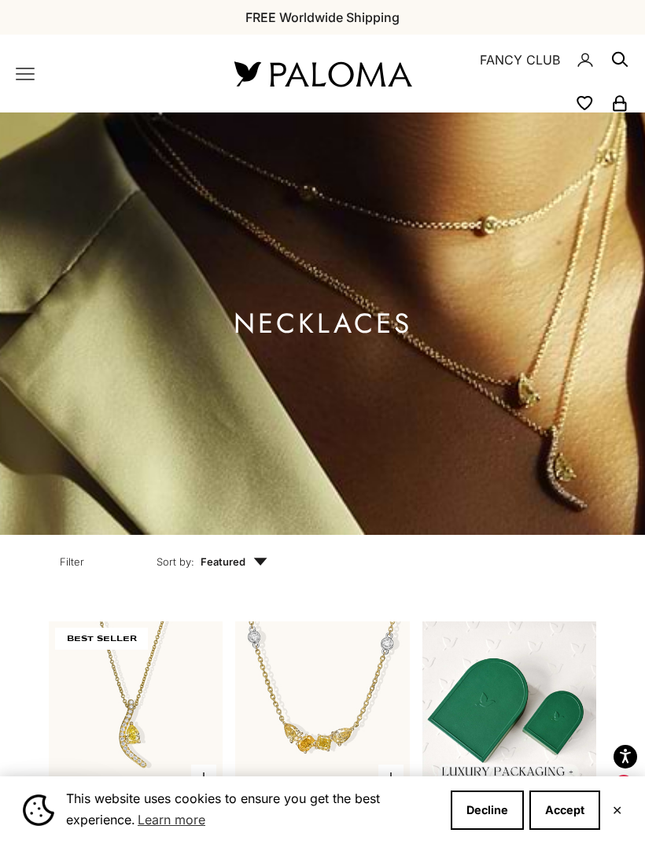
scroll to position [875, 0]
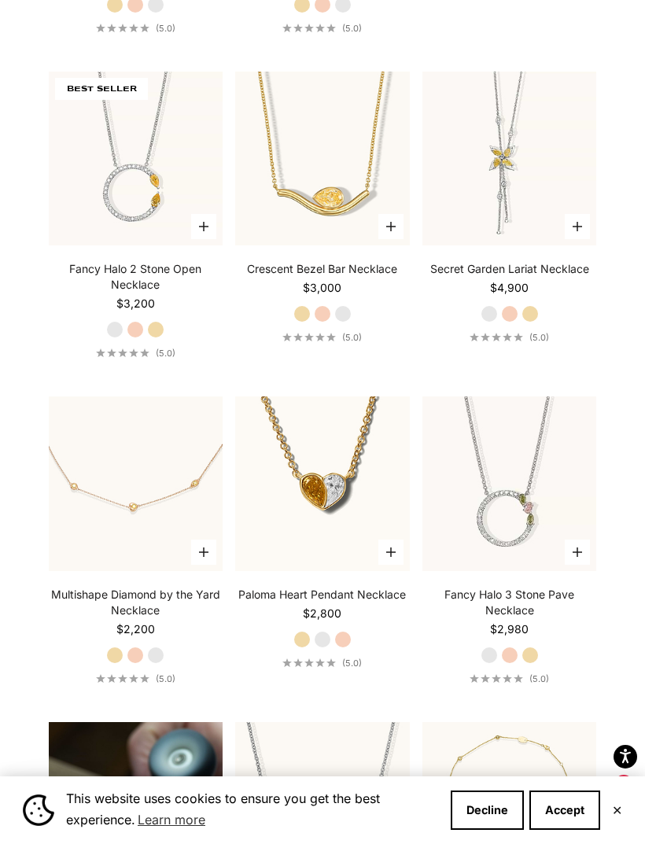
click at [145, 180] on video "#YellowGold\a#RoseGold\a#WhiteGold" at bounding box center [135, 158] width 192 height 192
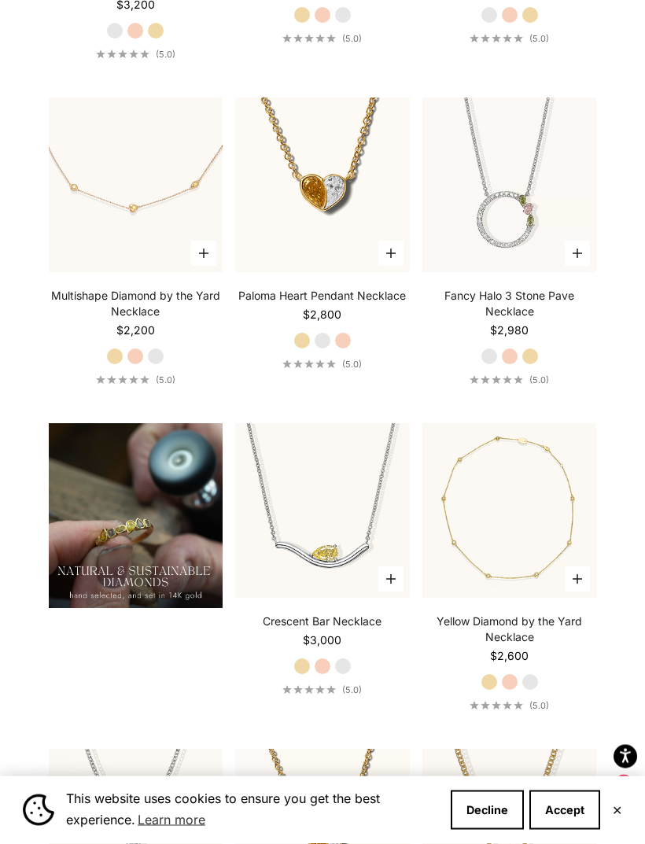
scroll to position [1174, 0]
click at [547, 212] on video "#YellowGold\a#RoseGold\a#WhiteGold" at bounding box center [510, 185] width 192 height 192
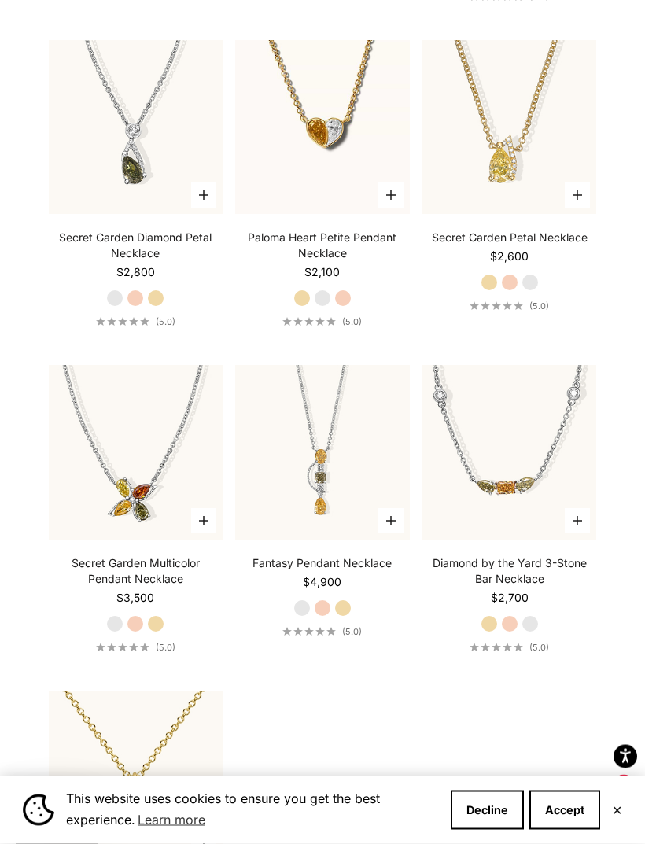
scroll to position [1895, 0]
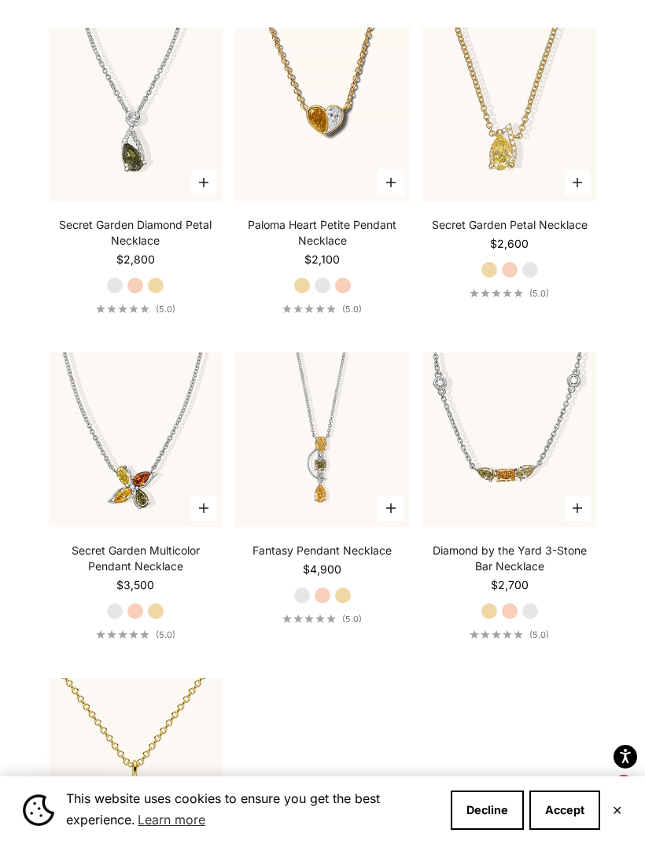
click at [544, 166] on video "#YellowGold\a#RoseGold\a#WhiteGold" at bounding box center [510, 114] width 192 height 192
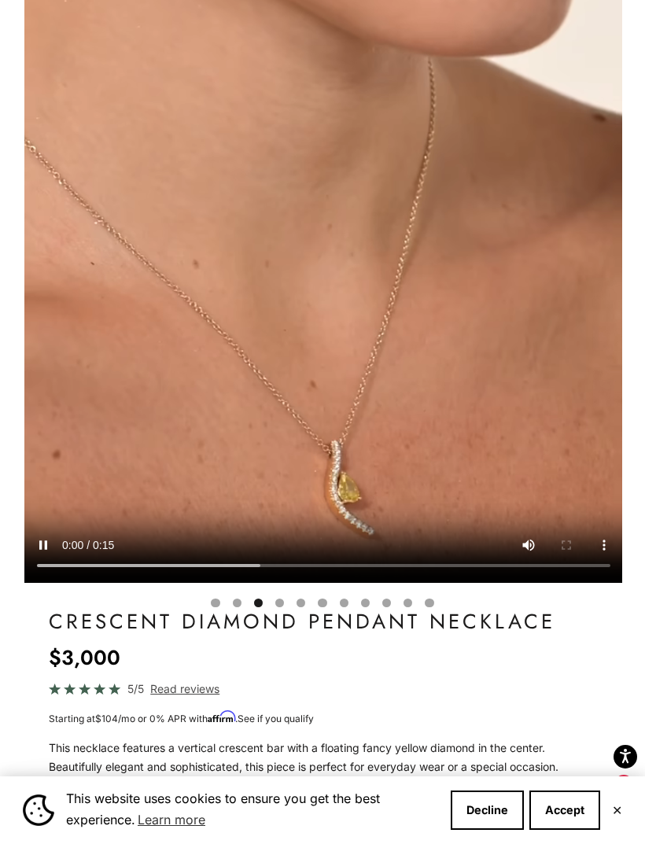
scroll to position [0, 1235]
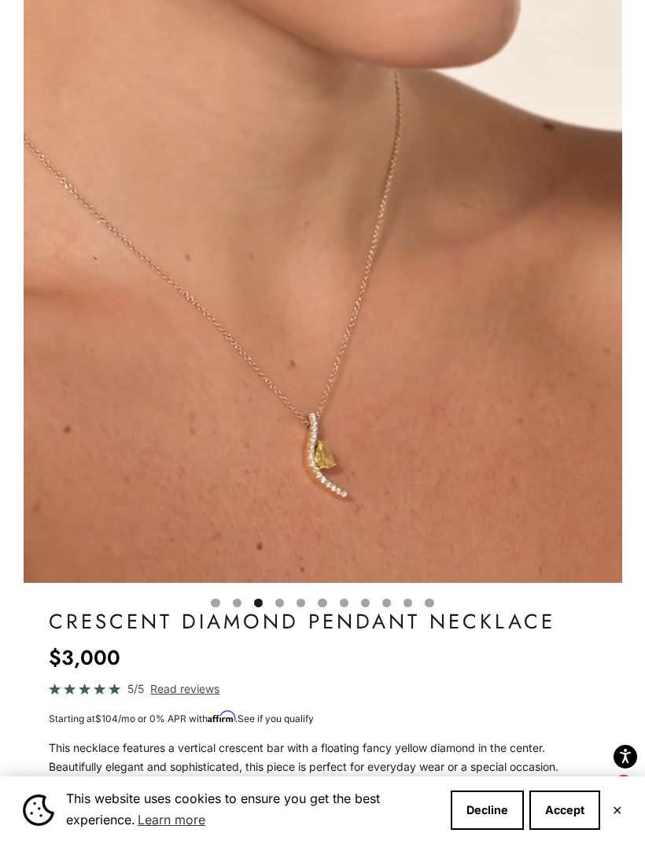
click at [538, 386] on video "#YellowGold\a#RoseGold\a#WhiteGold" at bounding box center [323, 212] width 599 height 741
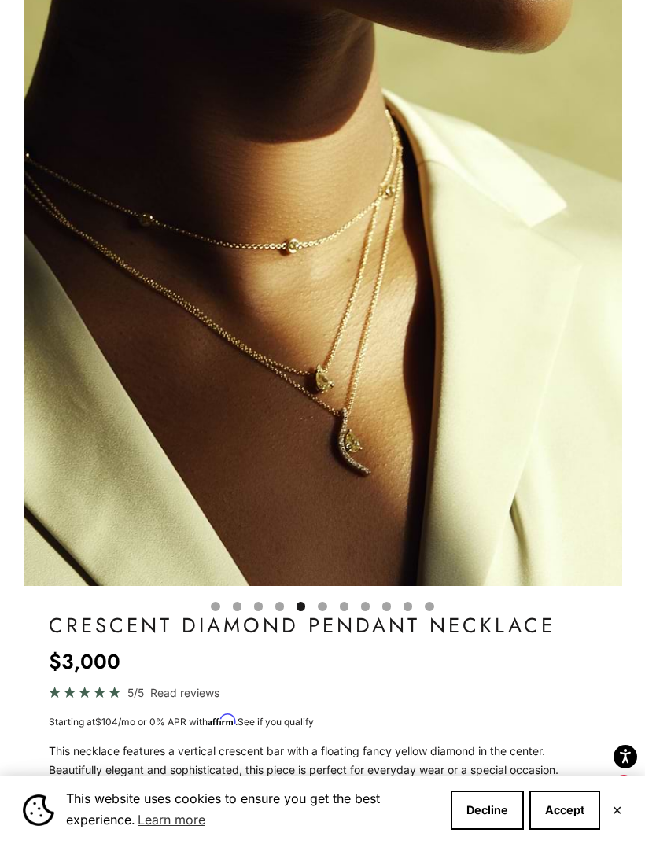
scroll to position [0, 0]
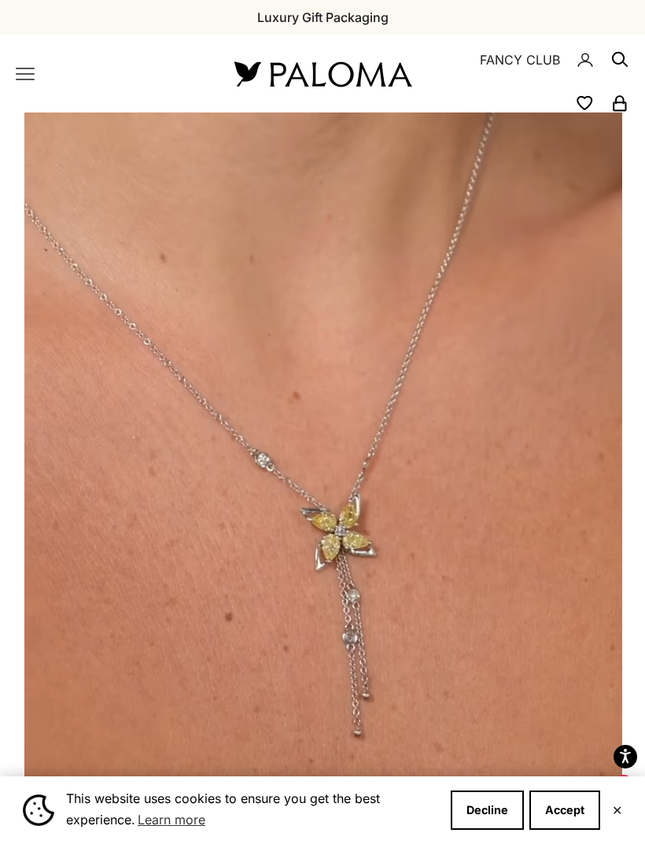
scroll to position [0, 1235]
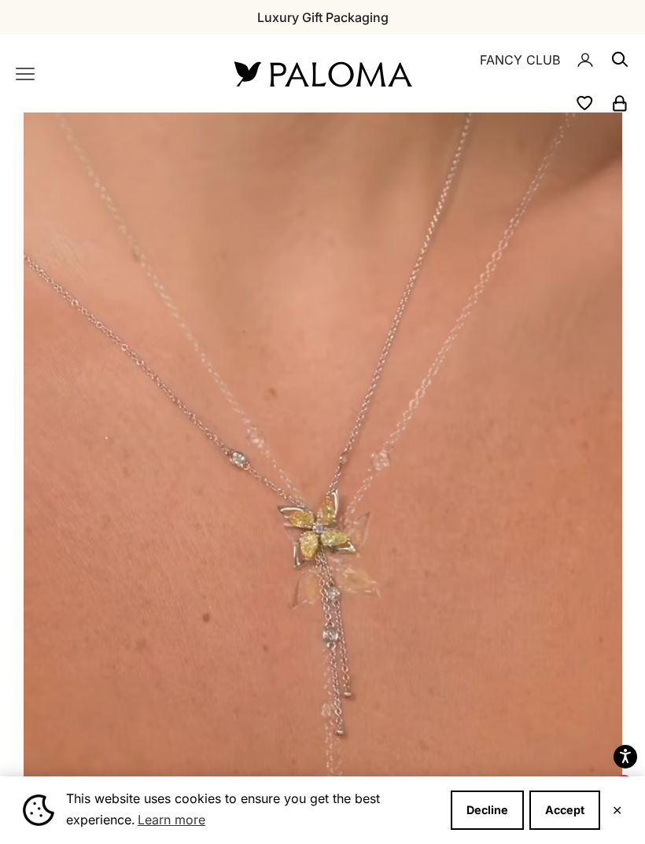
click at [529, 458] on video "#YellowGold\a#RoseGold\a#WhiteGold" at bounding box center [323, 482] width 599 height 741
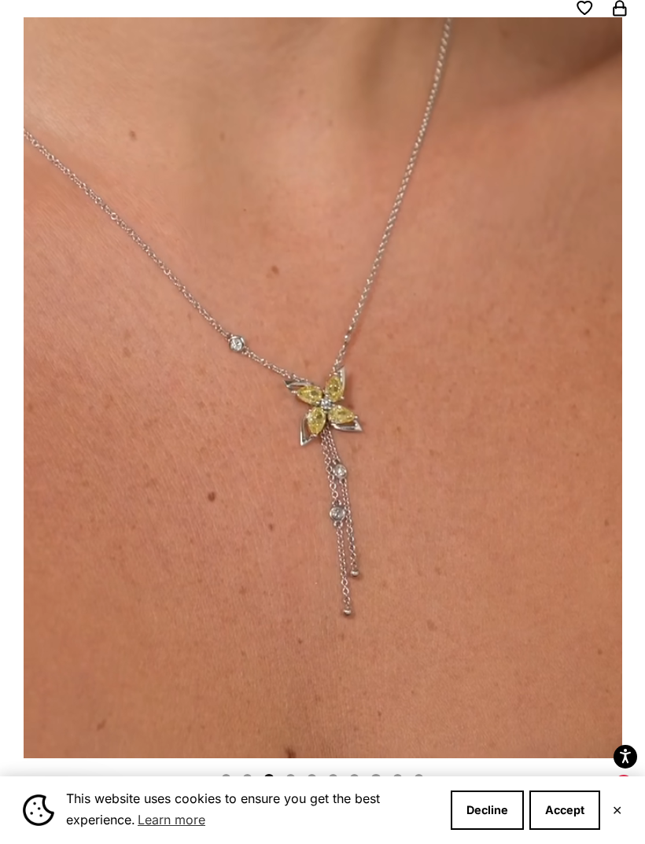
scroll to position [0, 0]
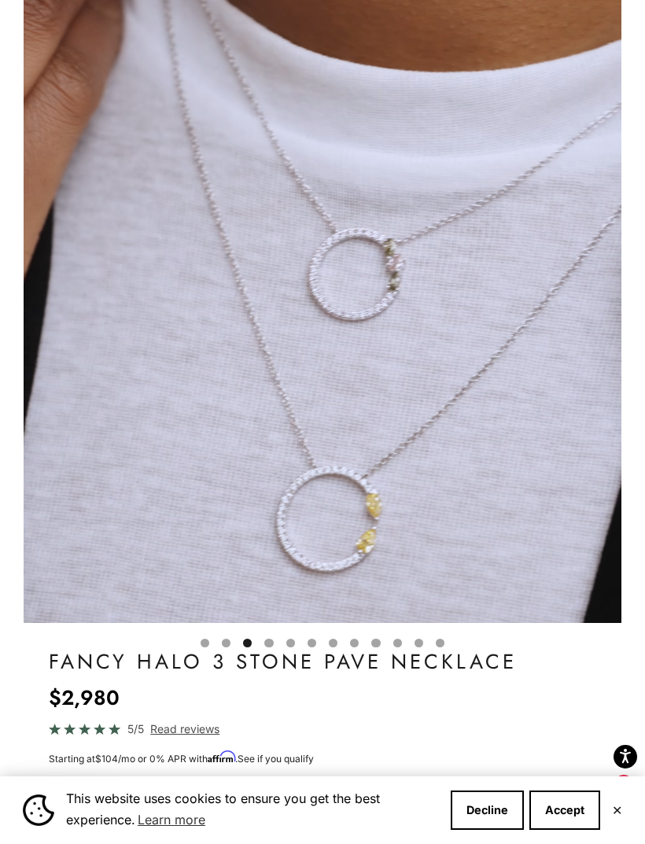
scroll to position [0, 1235]
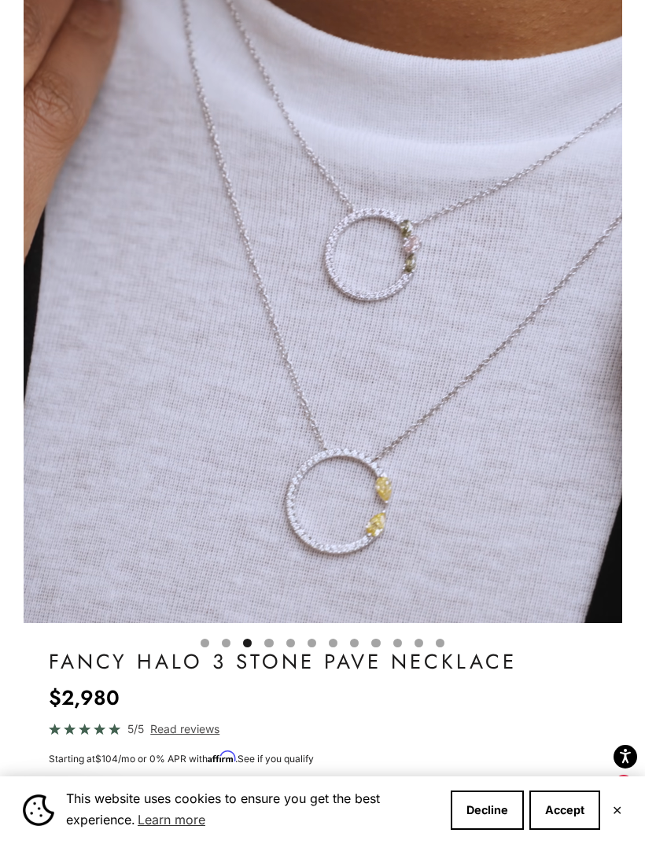
click at [535, 436] on video "#YellowGold\a#RoseGold\a#WhiteGold" at bounding box center [323, 252] width 599 height 741
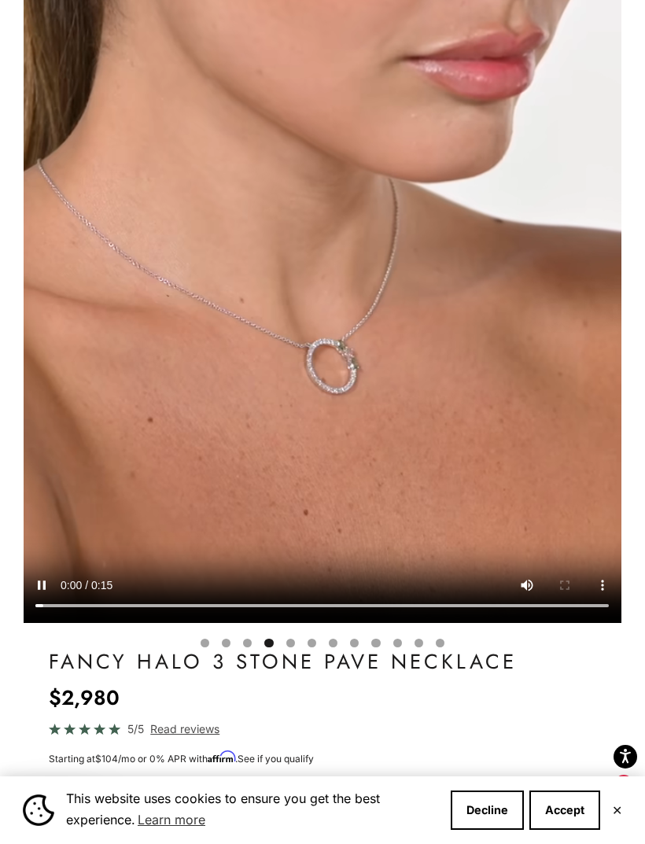
scroll to position [0, 1852]
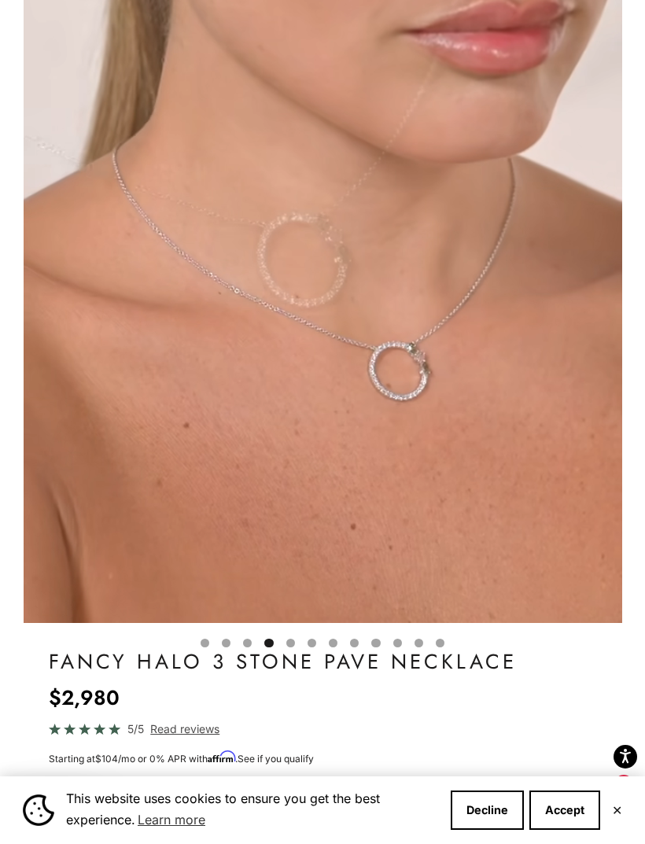
click at [510, 435] on video "#YellowGold\a#RoseGold\a#WhiteGold" at bounding box center [323, 252] width 599 height 741
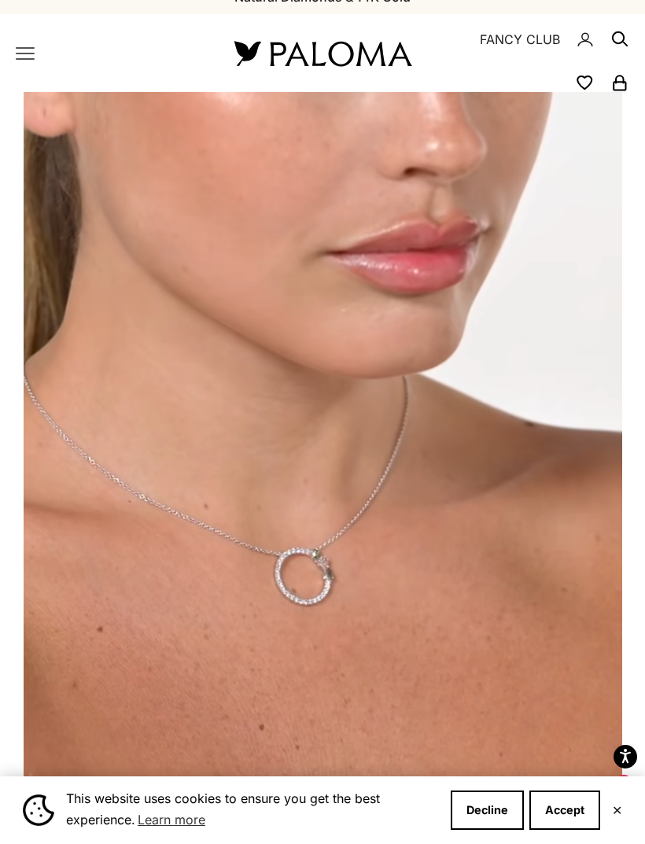
scroll to position [0, 0]
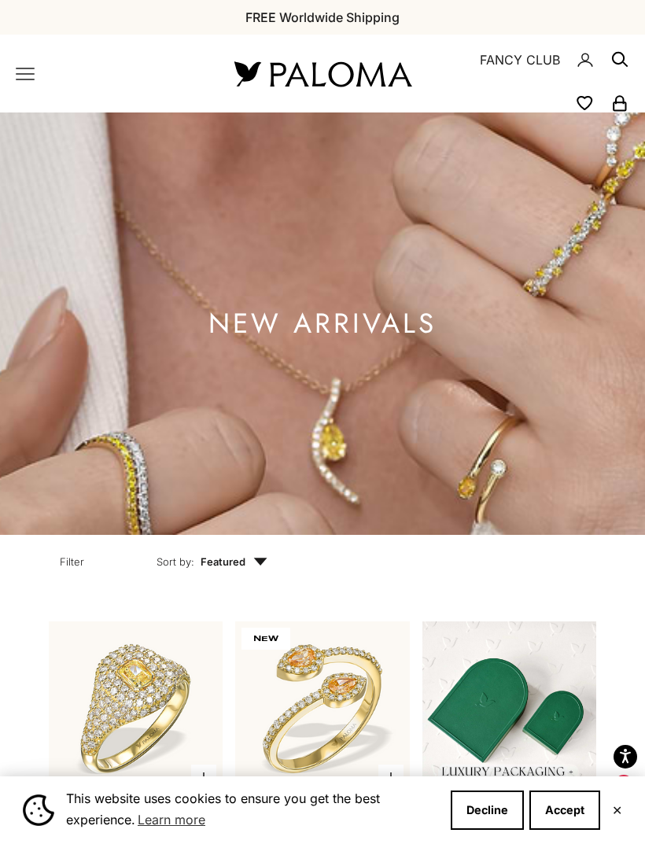
click at [28, 76] on icon "Primary navigation" at bounding box center [25, 73] width 19 height 19
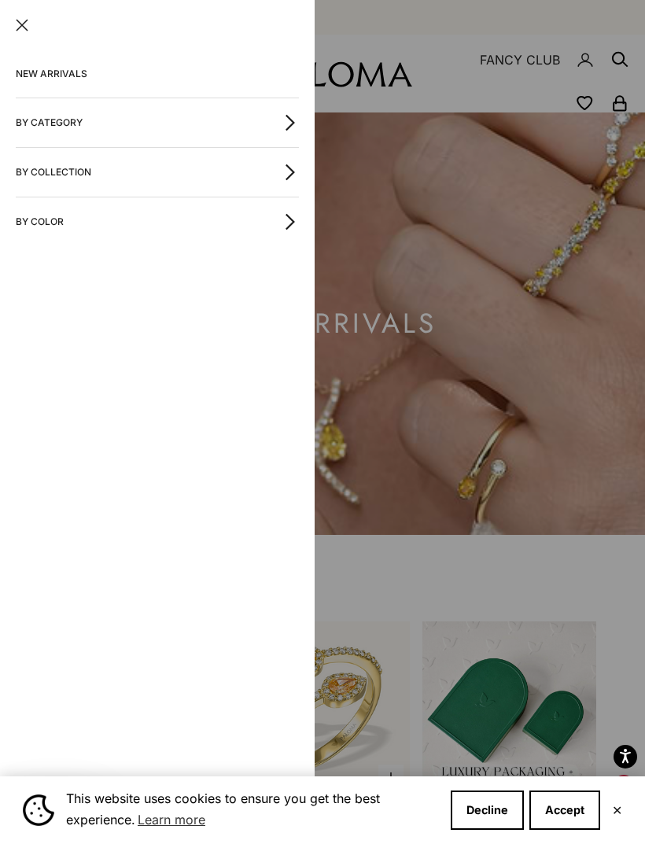
click at [188, 122] on button "By Category" at bounding box center [157, 122] width 283 height 49
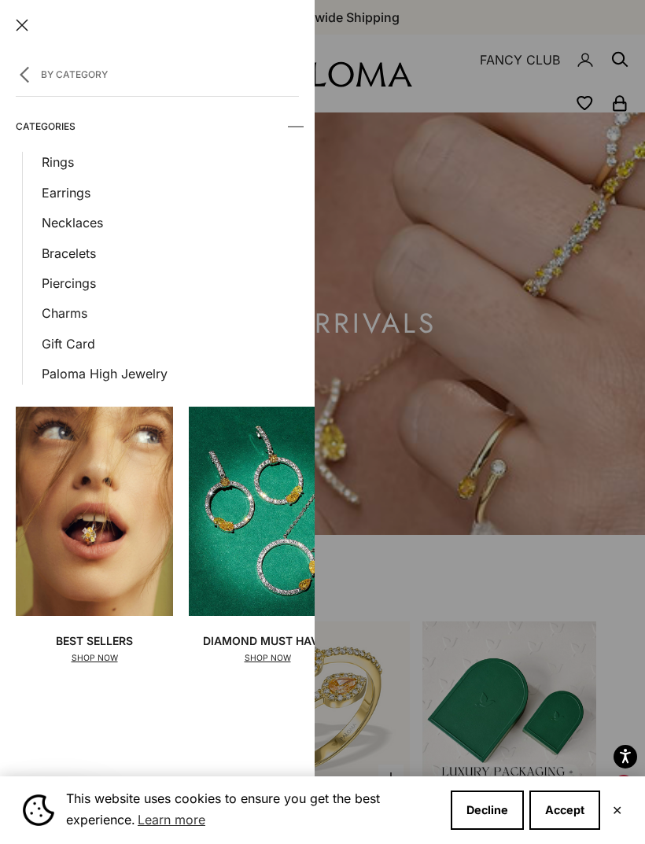
click at [83, 287] on link "Piercings" at bounding box center [170, 283] width 257 height 20
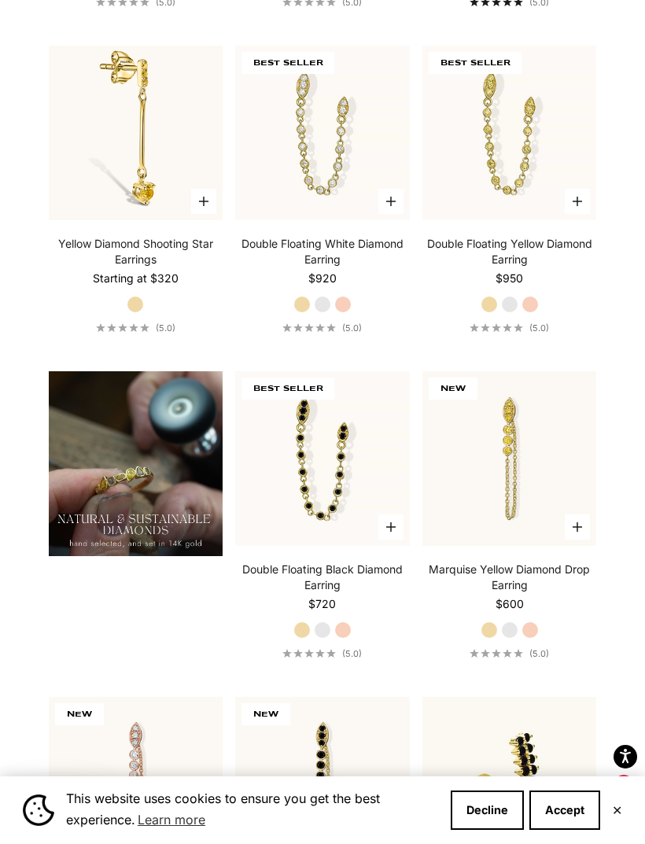
scroll to position [1224, 0]
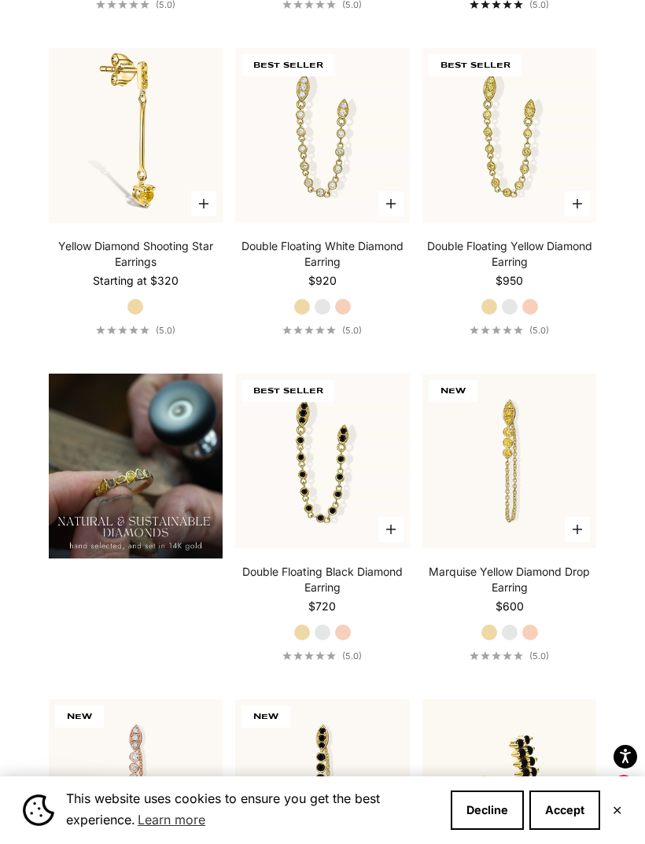
click at [552, 197] on img at bounding box center [510, 135] width 192 height 192
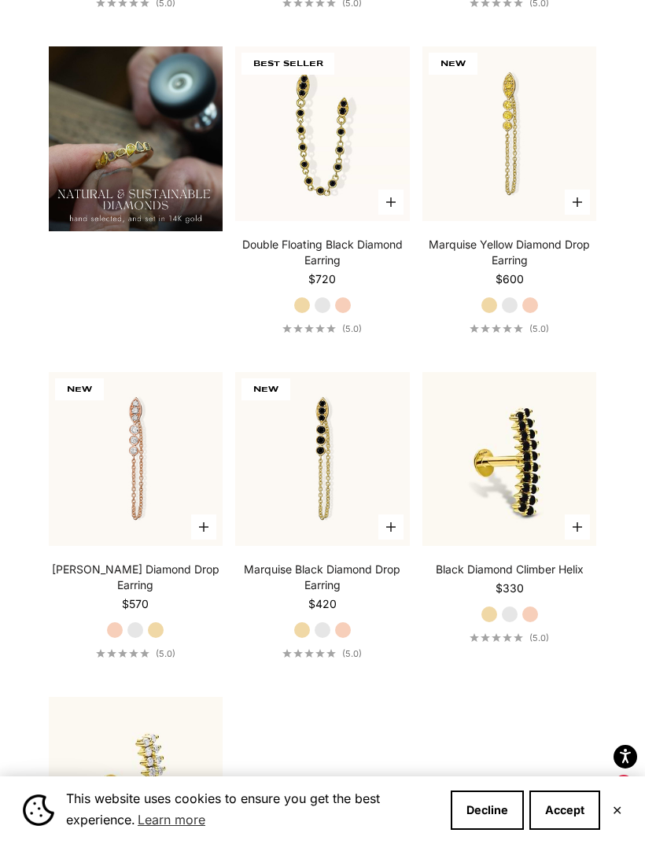
scroll to position [1577, 0]
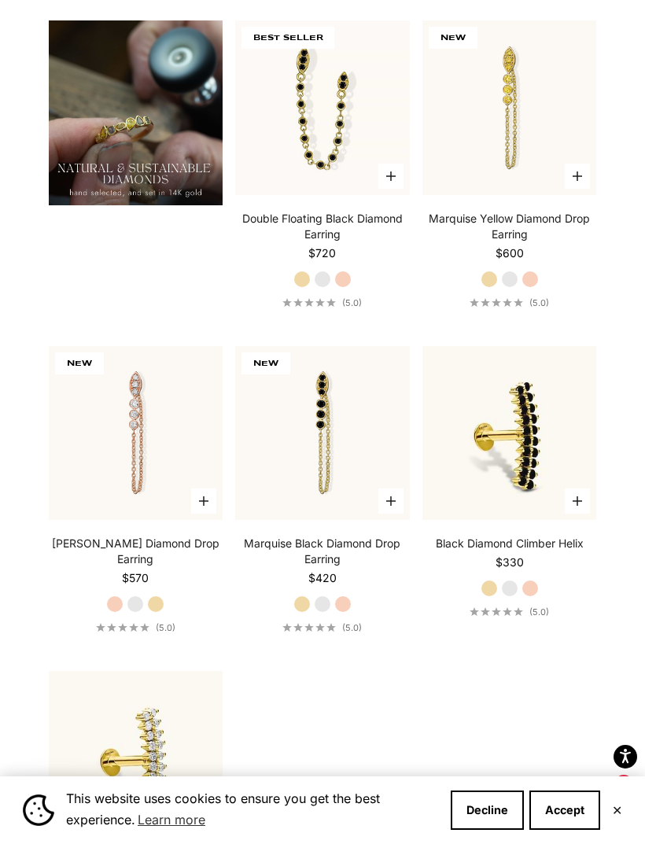
click at [524, 138] on img at bounding box center [510, 108] width 192 height 192
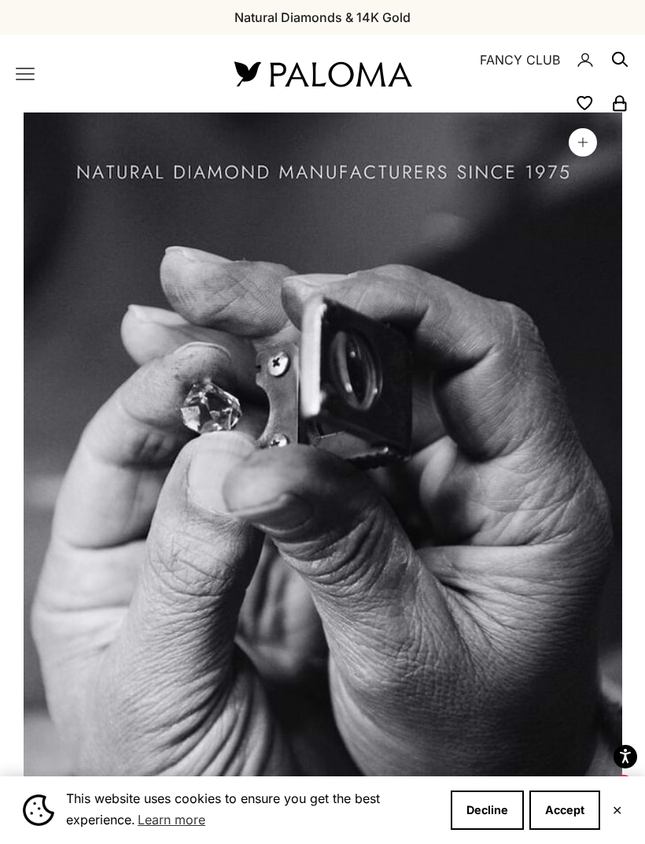
scroll to position [0, 3087]
